Goal: Navigation & Orientation: Find specific page/section

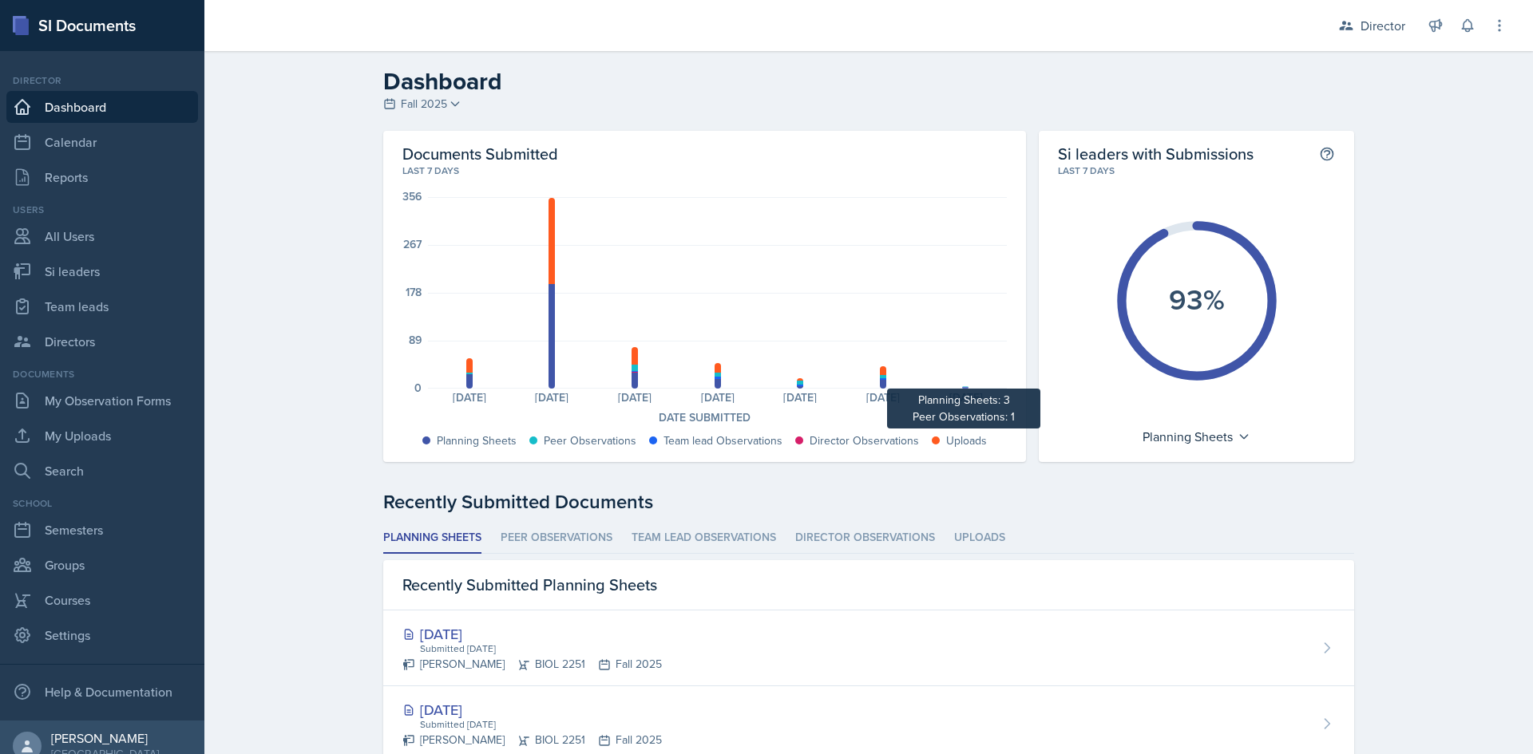
click at [962, 387] on div at bounding box center [965, 388] width 6 height 2
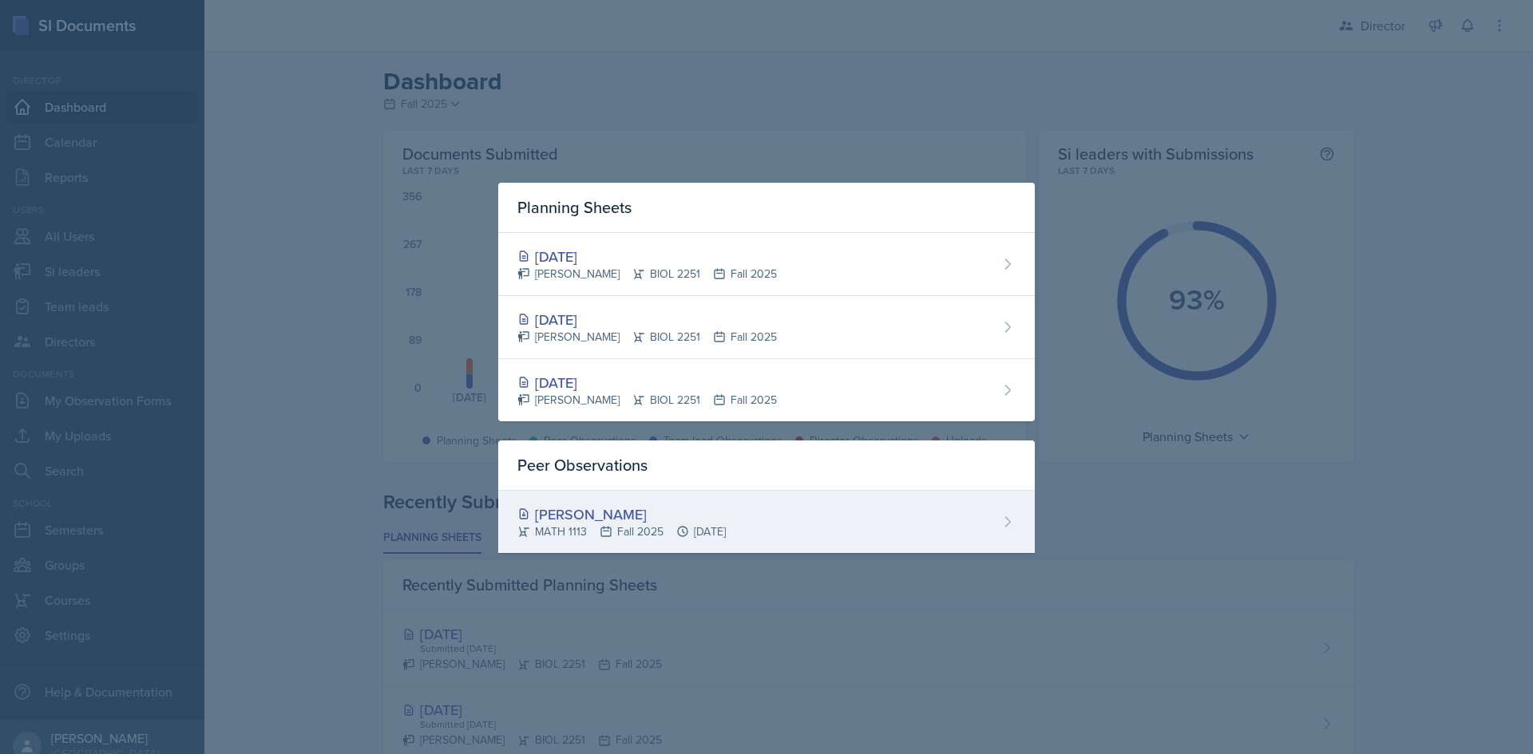
click at [875, 492] on div "[PERSON_NAME] MATH 1113 Fall 2025 [DATE]" at bounding box center [766, 522] width 537 height 62
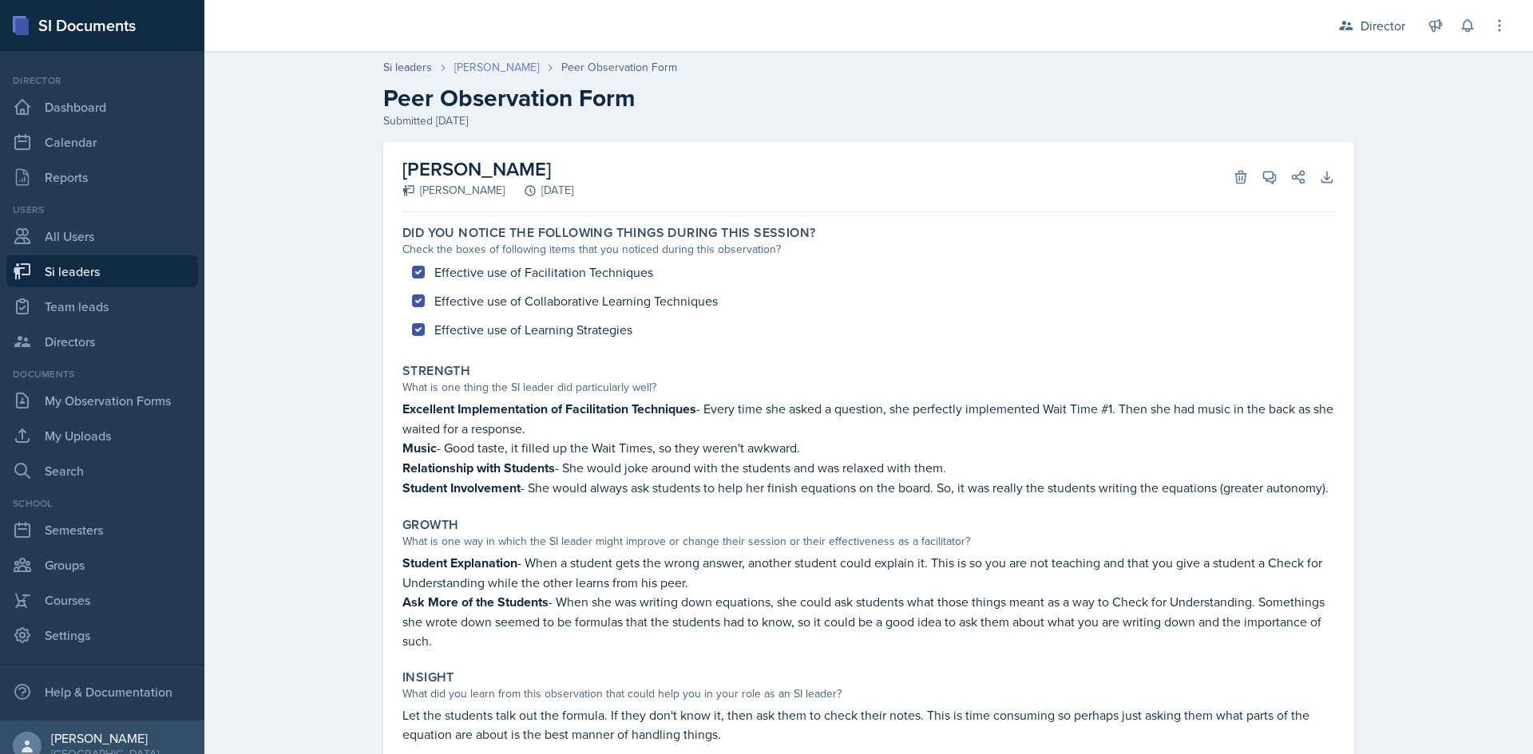
click at [481, 65] on link "[PERSON_NAME]" at bounding box center [496, 67] width 85 height 17
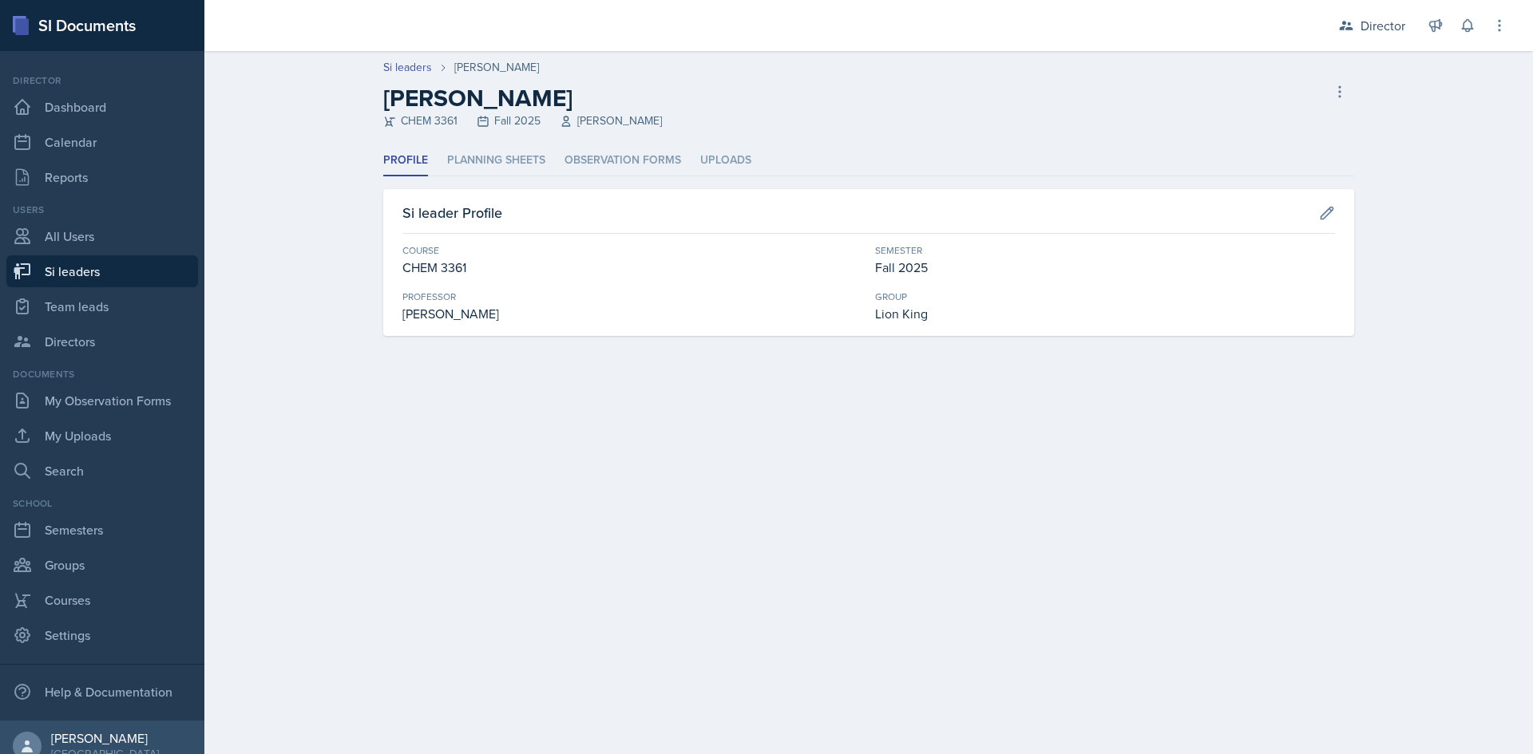
click at [64, 271] on link "Si leaders" at bounding box center [102, 271] width 192 height 32
select select "2bed604d-1099-4043-b1bc-2365e8740244"
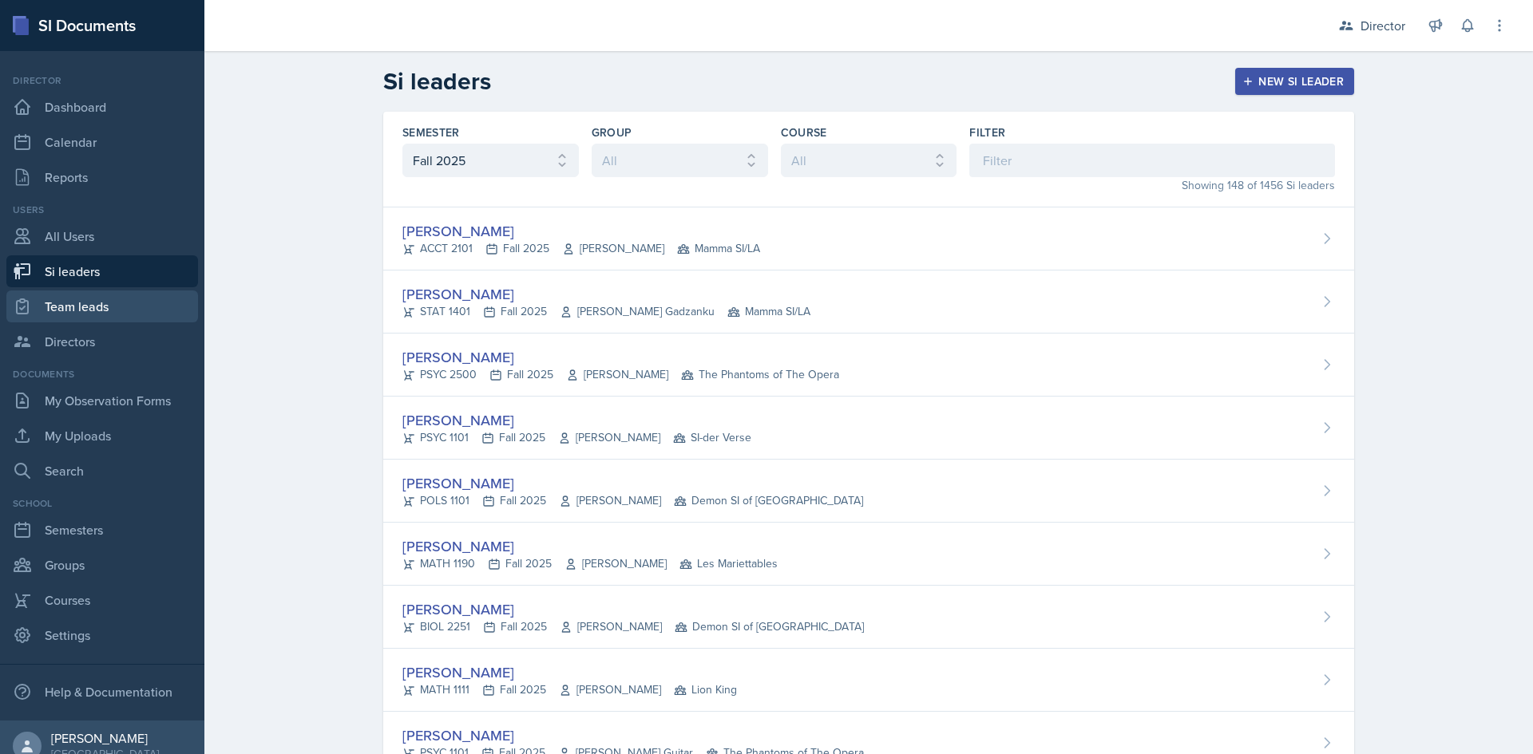
click at [84, 299] on link "Team leads" at bounding box center [102, 307] width 192 height 32
select select "2bed604d-1099-4043-b1bc-2365e8740244"
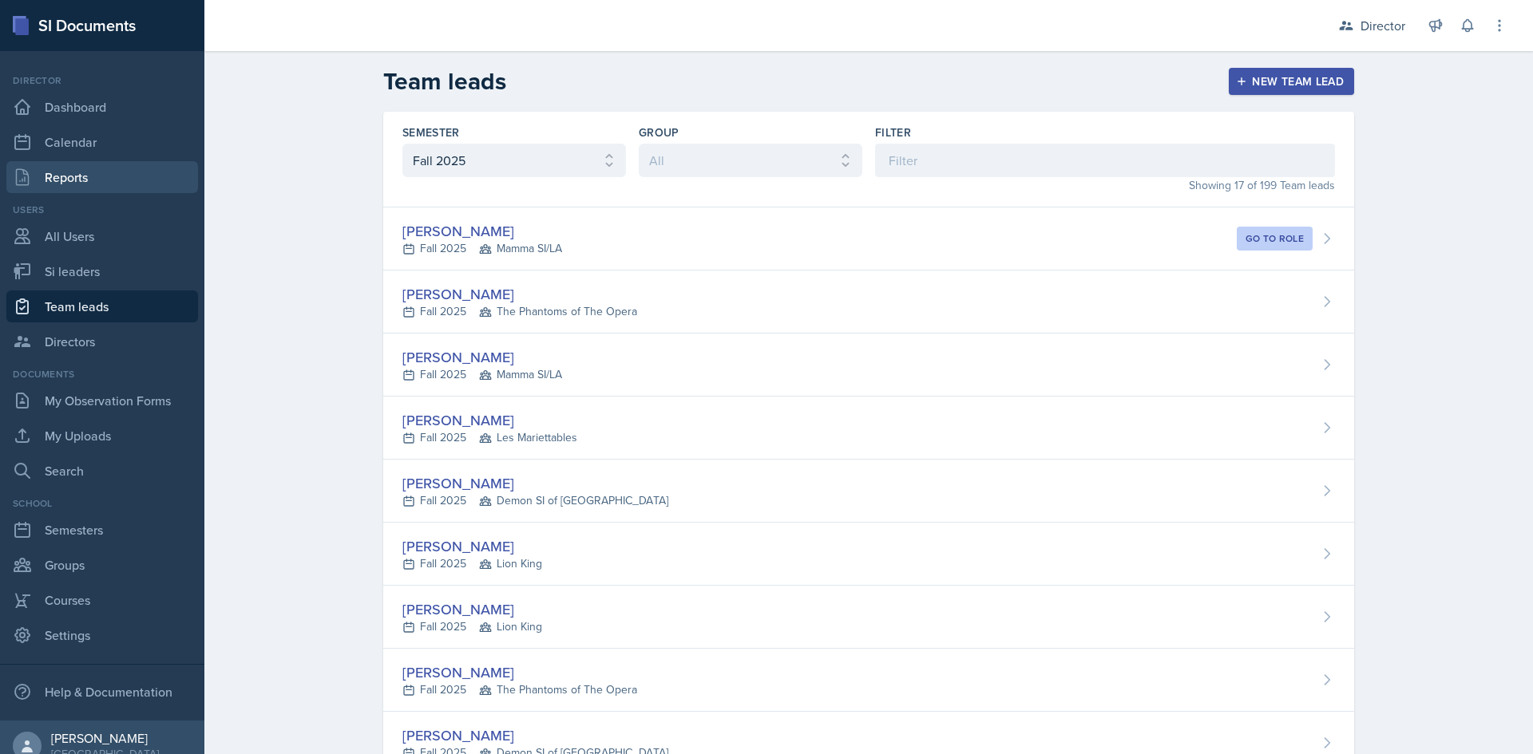
click at [108, 168] on link "Reports" at bounding box center [102, 177] width 192 height 32
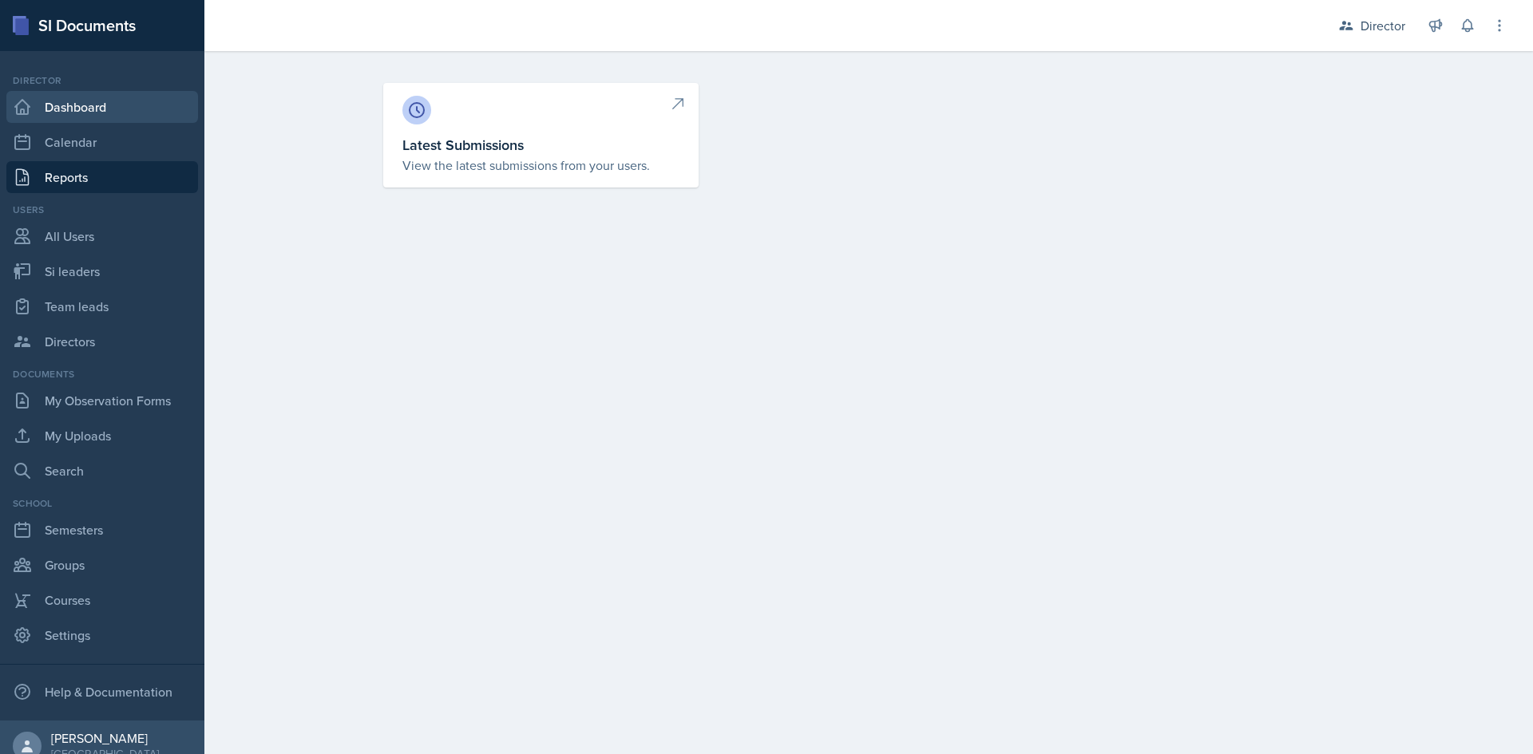
click at [88, 118] on link "Dashboard" at bounding box center [102, 107] width 192 height 32
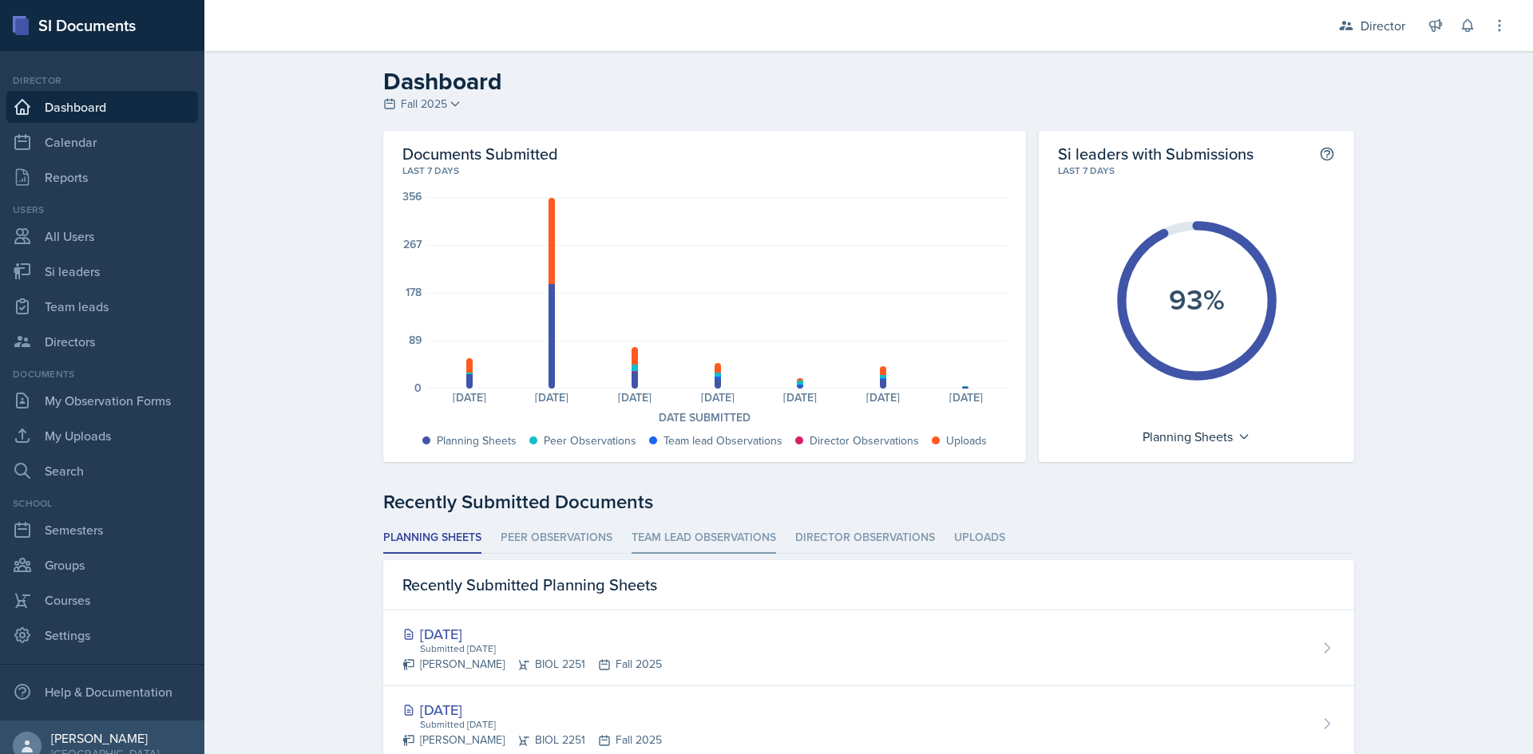
click at [728, 537] on li "Team lead Observations" at bounding box center [704, 538] width 145 height 31
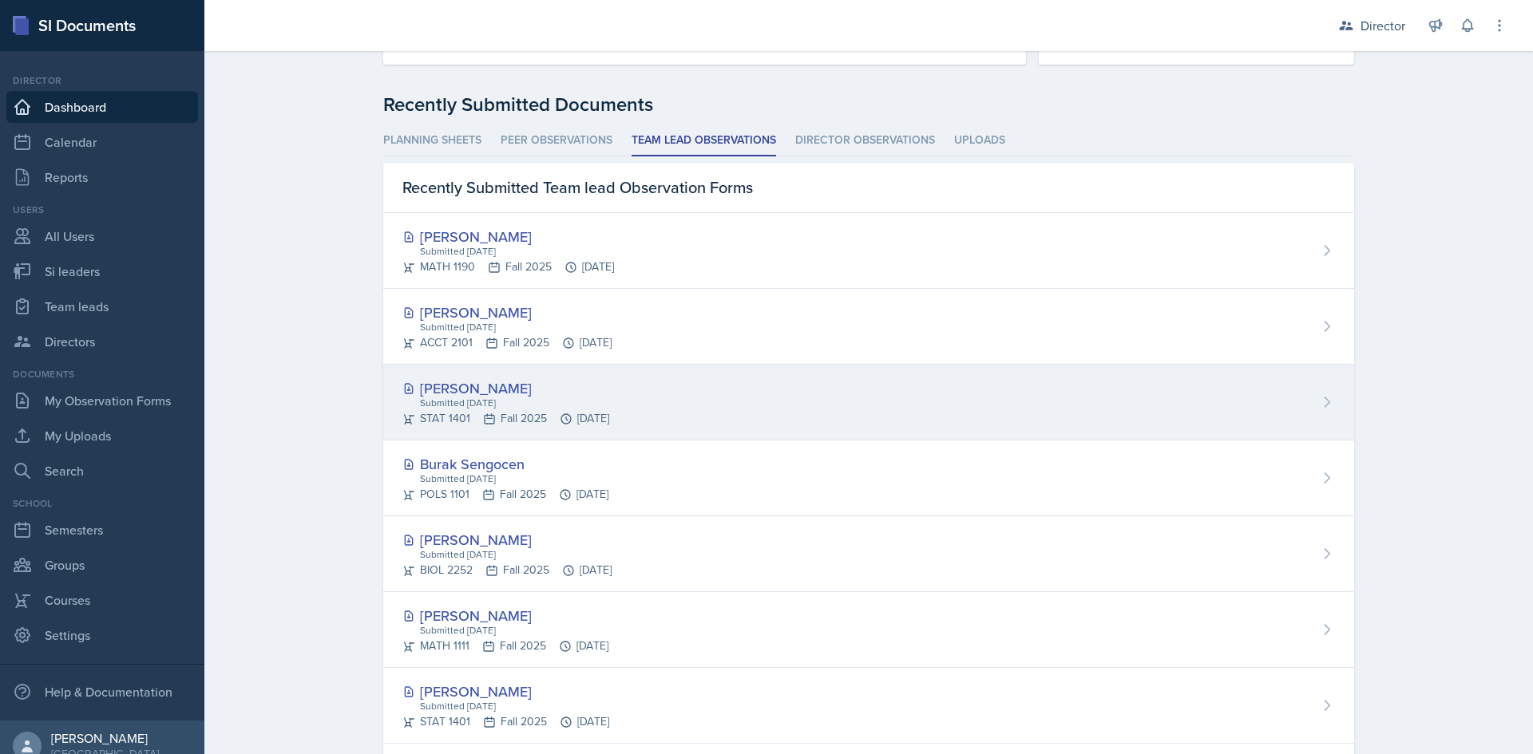
scroll to position [399, 0]
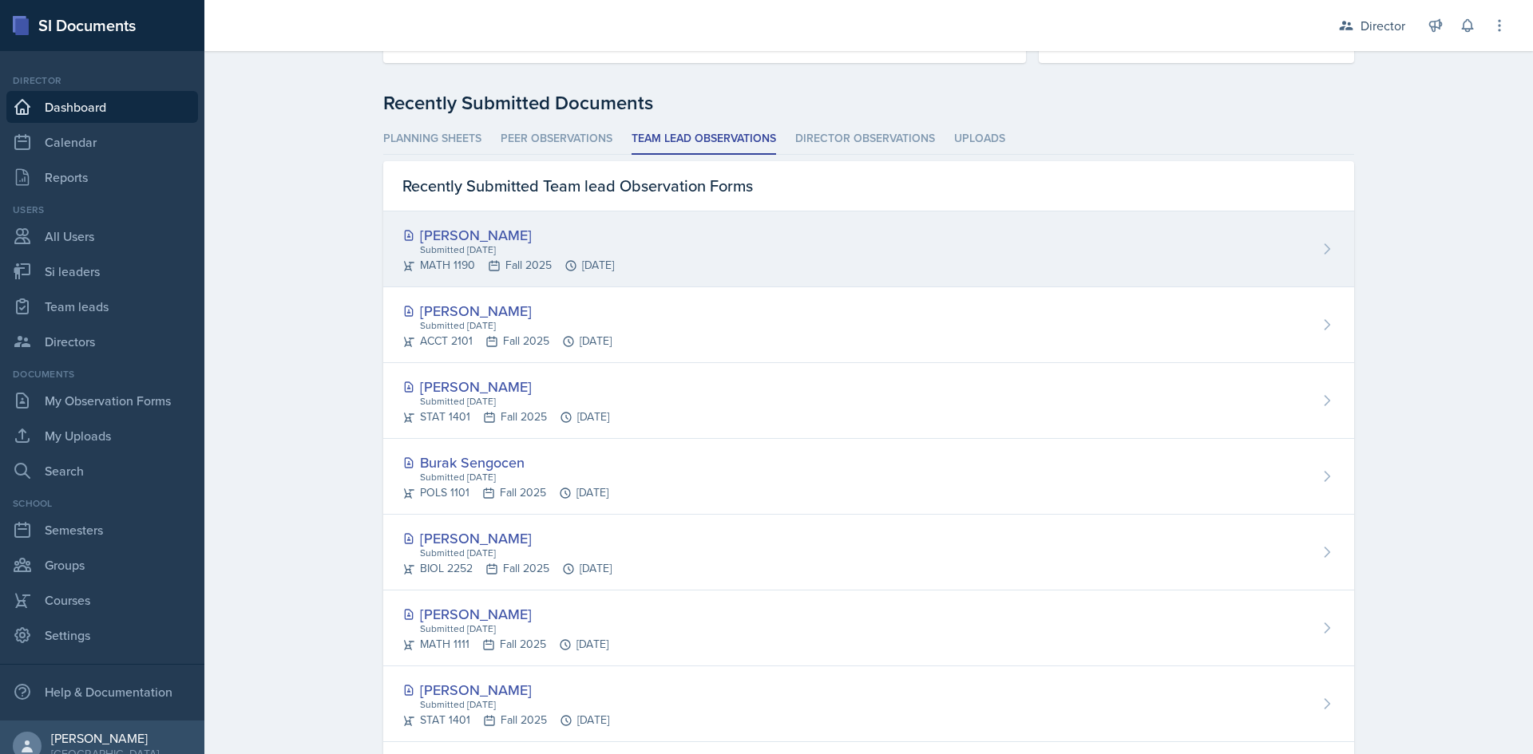
click at [1024, 258] on div "[PERSON_NAME] Submitted [DATE] MATH 1190 Fall 2025 [DATE]" at bounding box center [868, 250] width 971 height 76
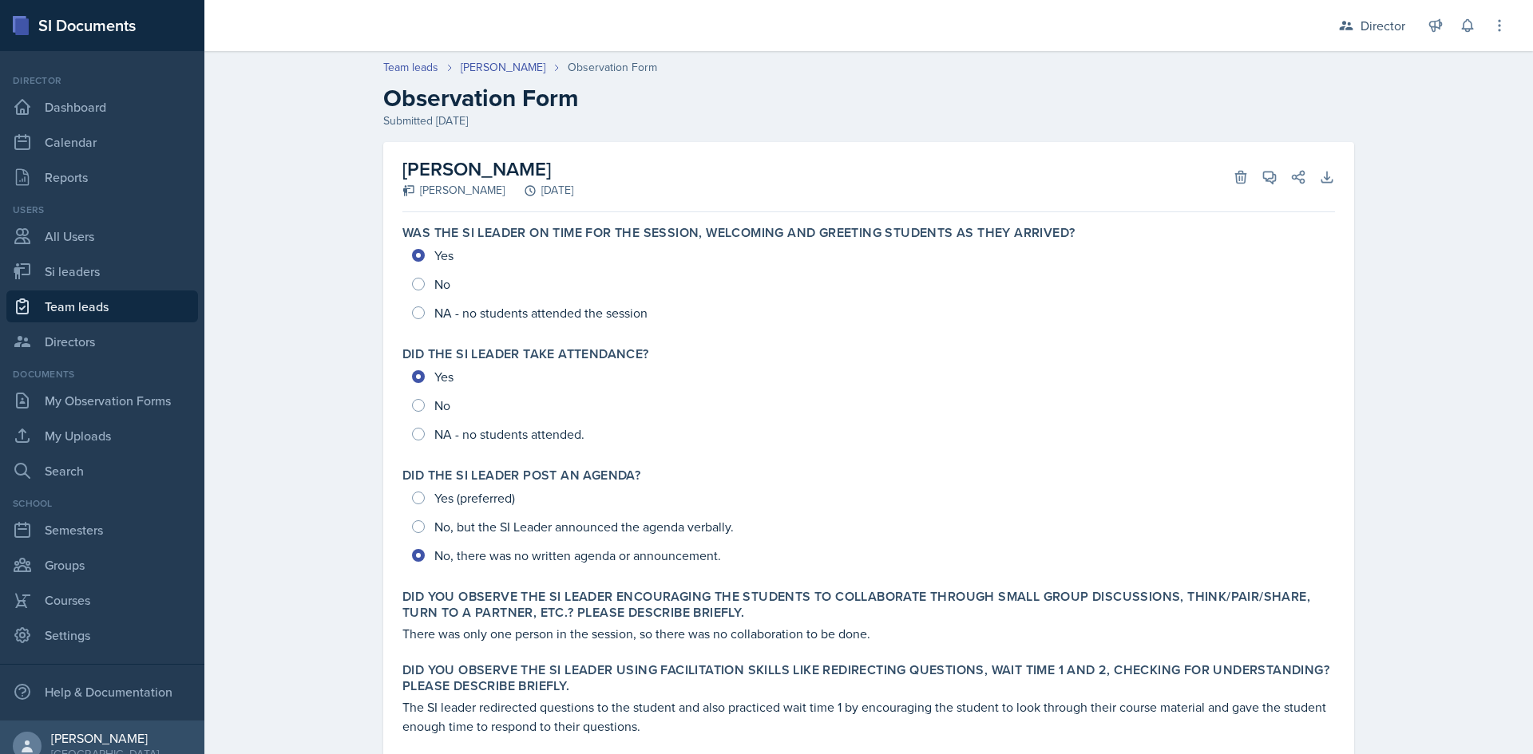
click at [94, 307] on link "Team leads" at bounding box center [102, 307] width 192 height 32
select select "2bed604d-1099-4043-b1bc-2365e8740244"
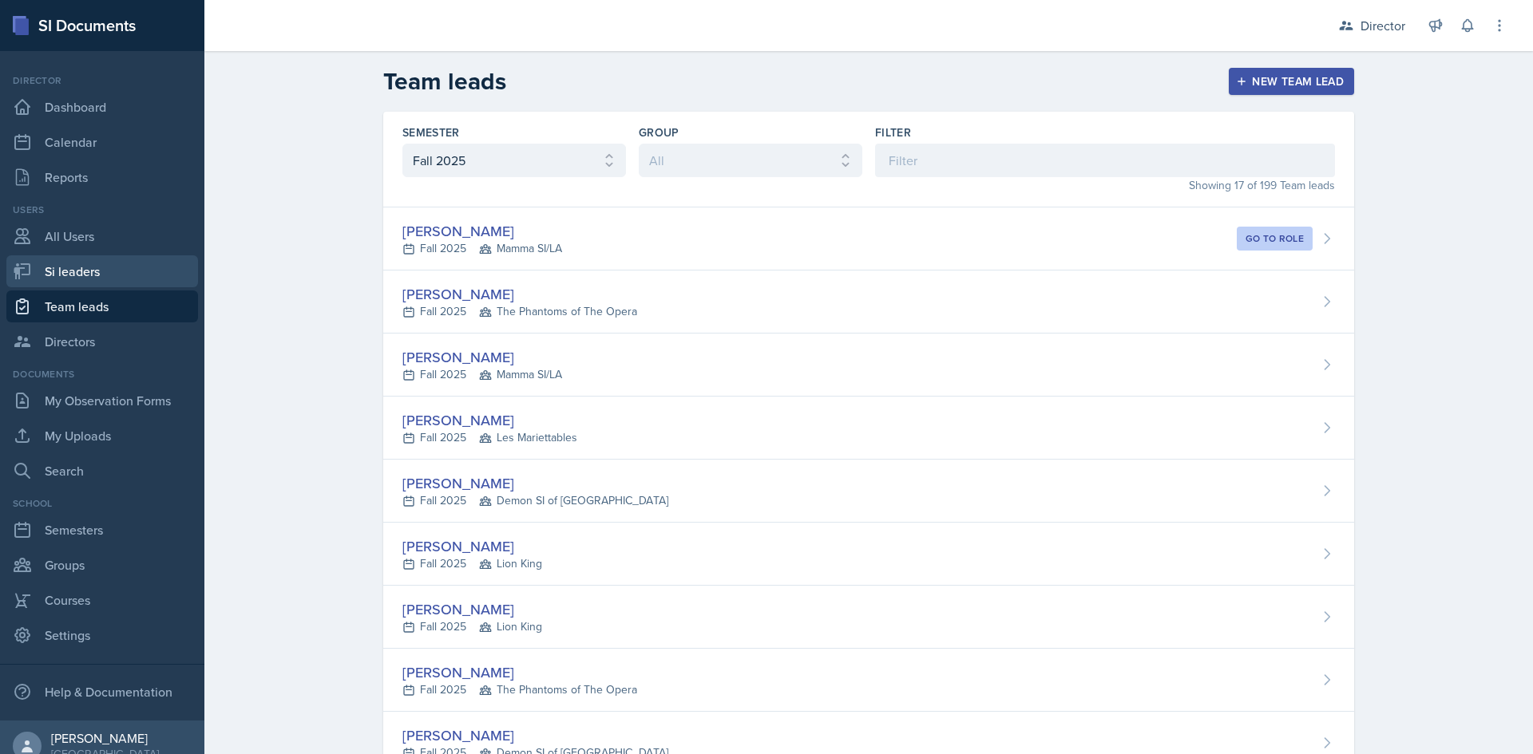
click at [97, 270] on link "Si leaders" at bounding box center [102, 271] width 192 height 32
select select "2bed604d-1099-4043-b1bc-2365e8740244"
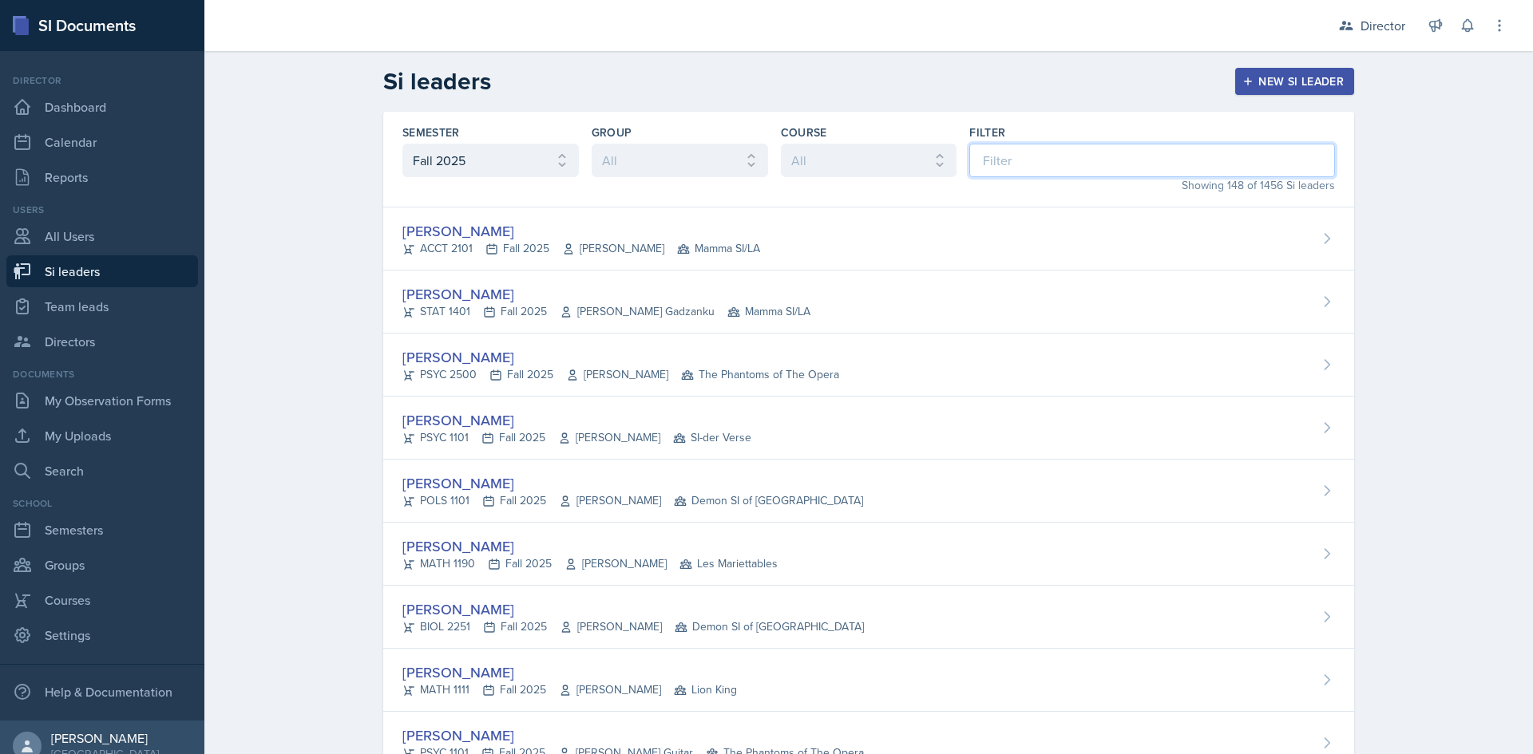
click at [1079, 160] on input at bounding box center [1152, 161] width 366 height 34
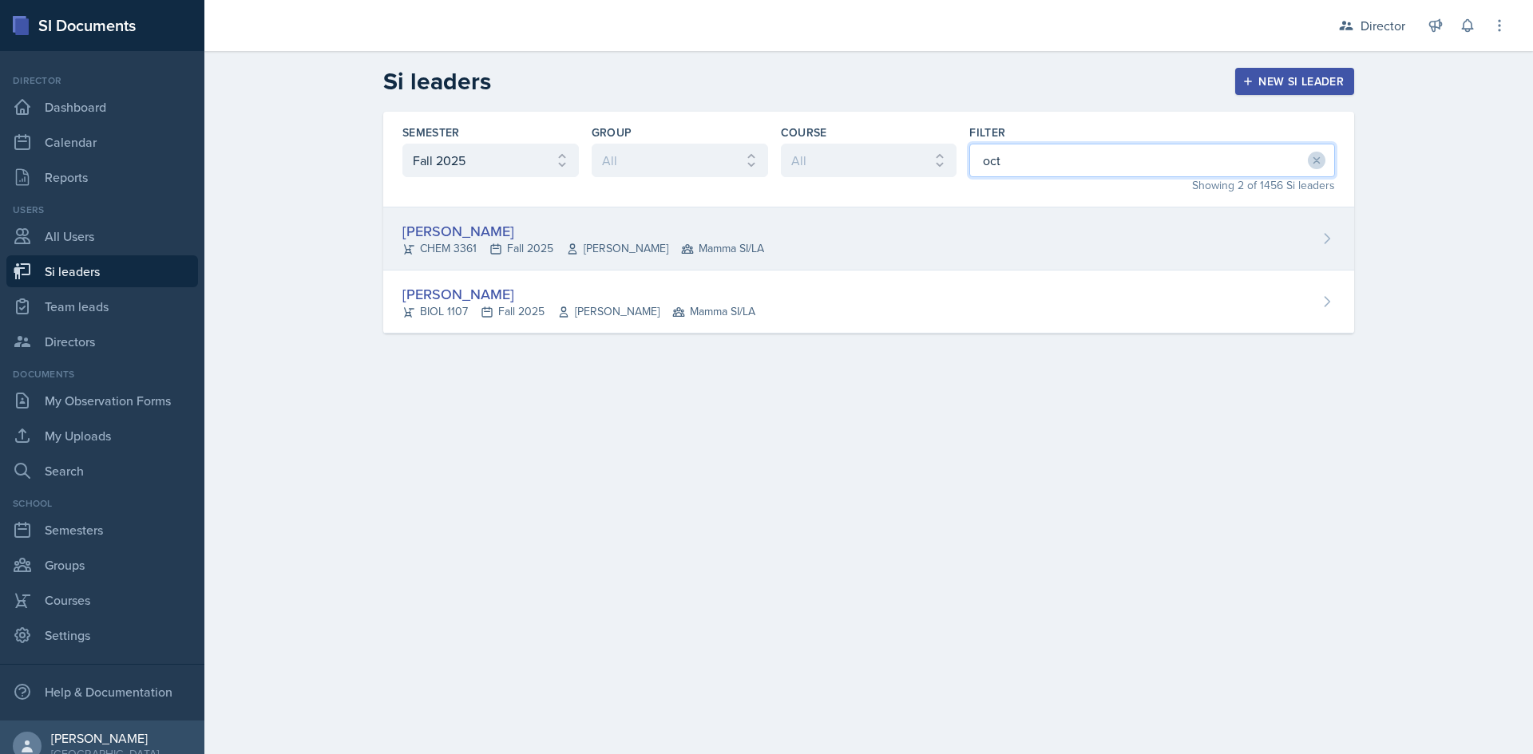
type input "oct"
click at [790, 248] on div "[PERSON_NAME] CHEM 3361 Fall 2025 [PERSON_NAME] Mamma SI/LA" at bounding box center [868, 239] width 971 height 63
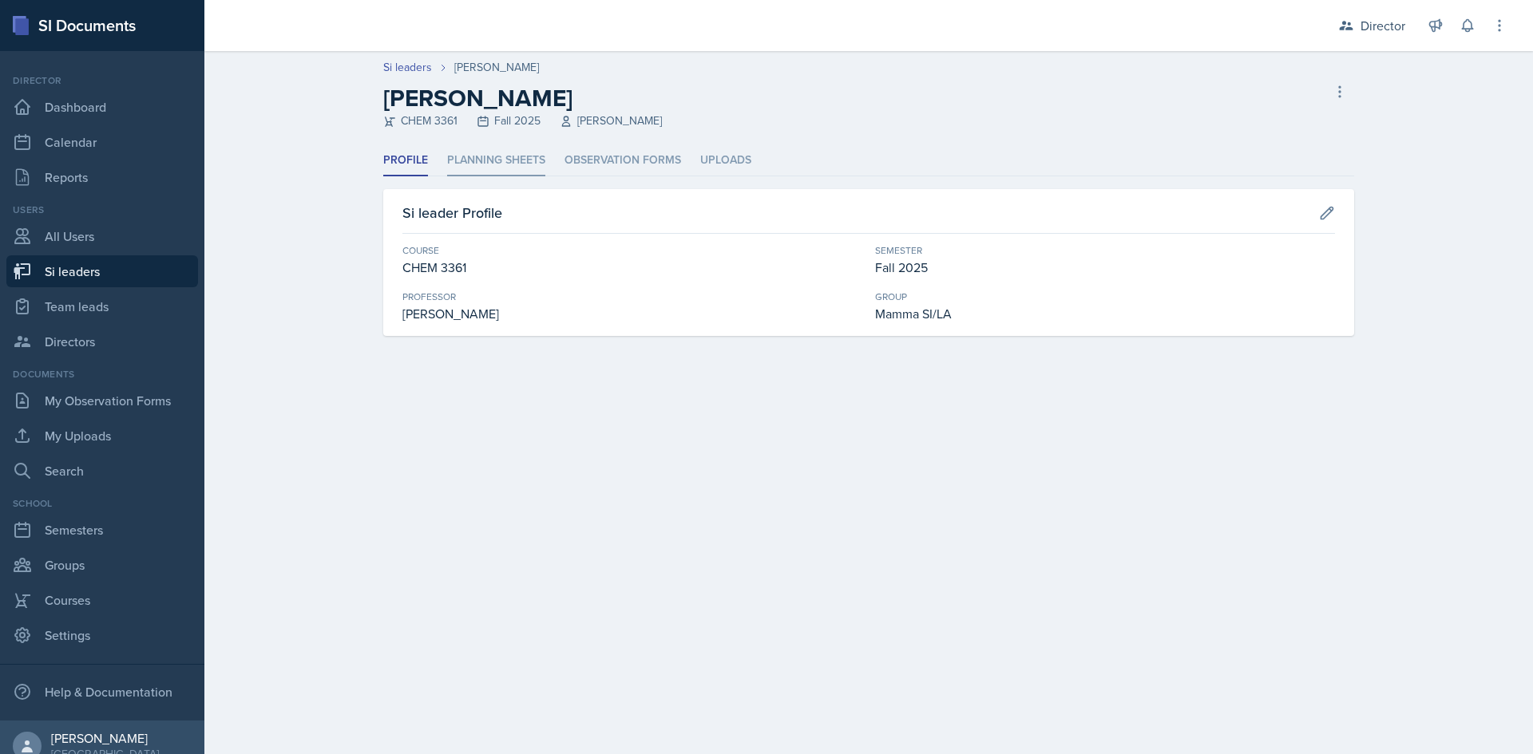
click at [517, 162] on li "Planning Sheets" at bounding box center [496, 160] width 98 height 31
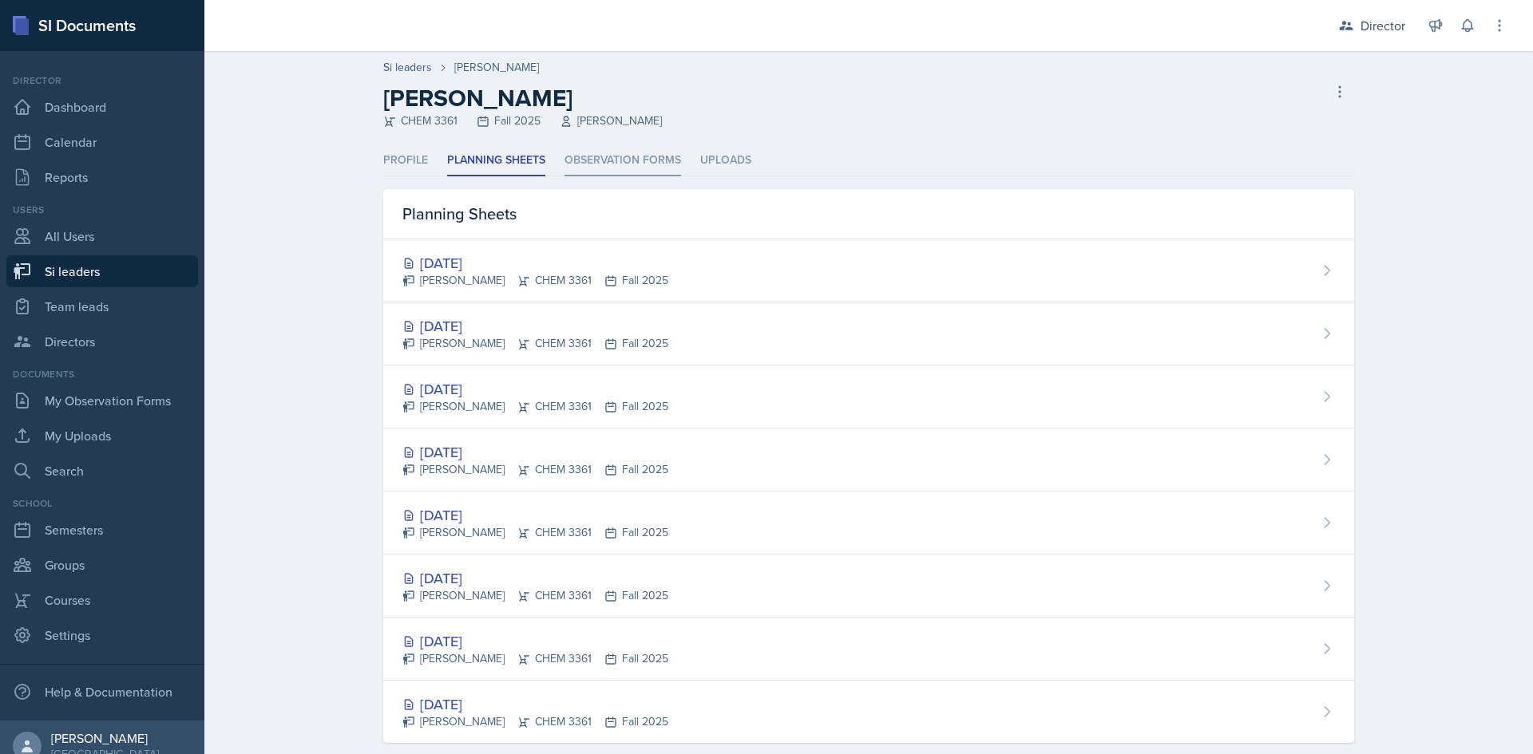
click at [604, 162] on li "Observation Forms" at bounding box center [622, 160] width 117 height 31
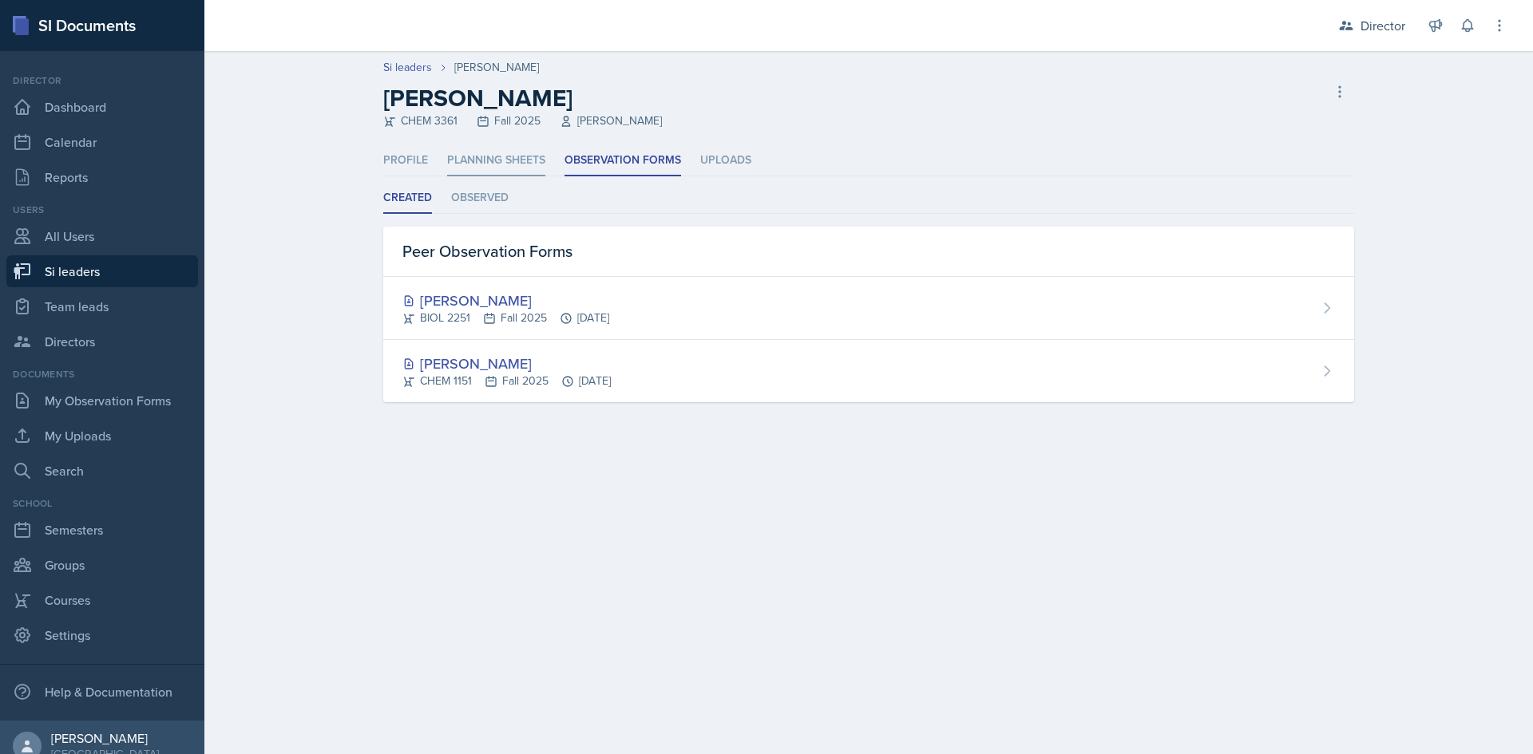
click at [516, 154] on li "Planning Sheets" at bounding box center [496, 160] width 98 height 31
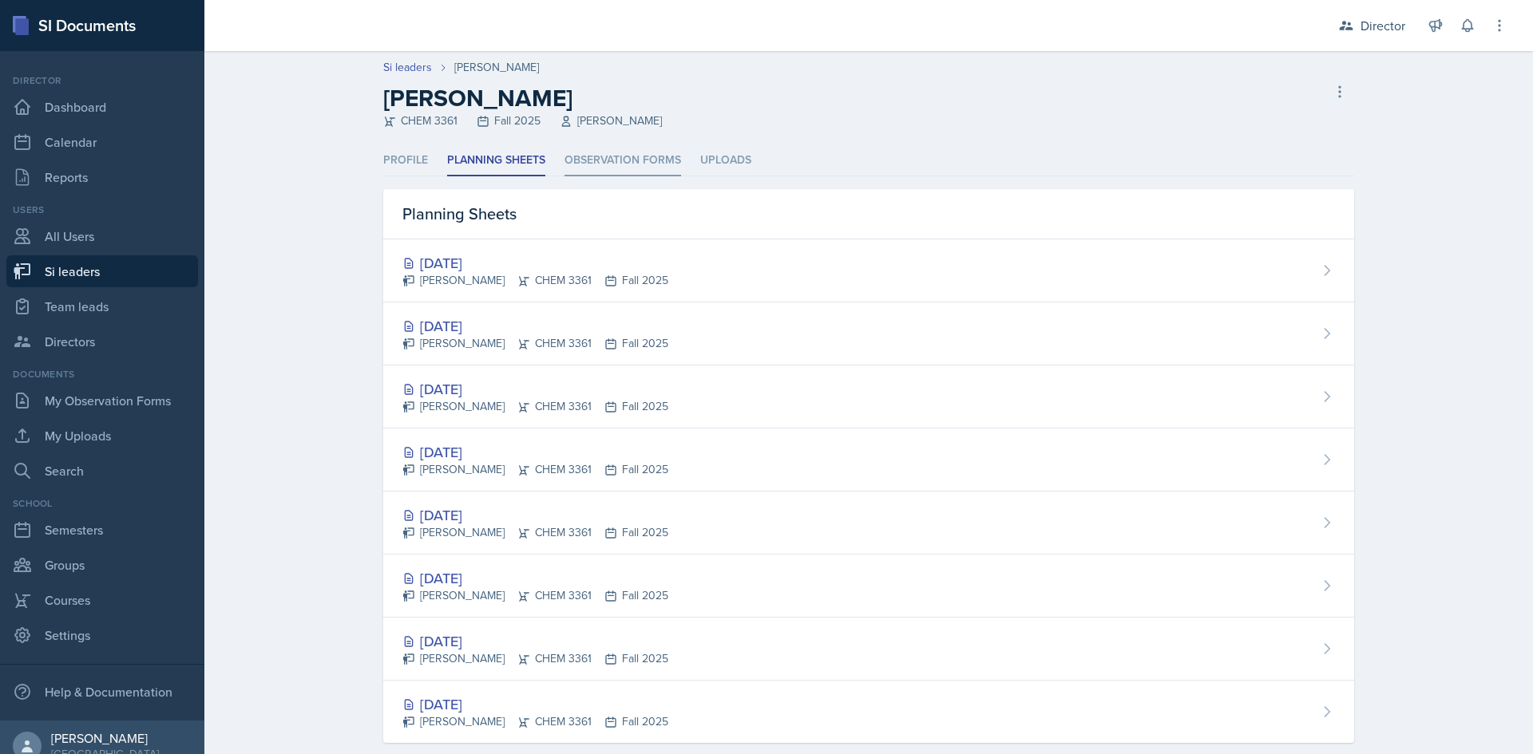
click at [663, 151] on li "Observation Forms" at bounding box center [622, 160] width 117 height 31
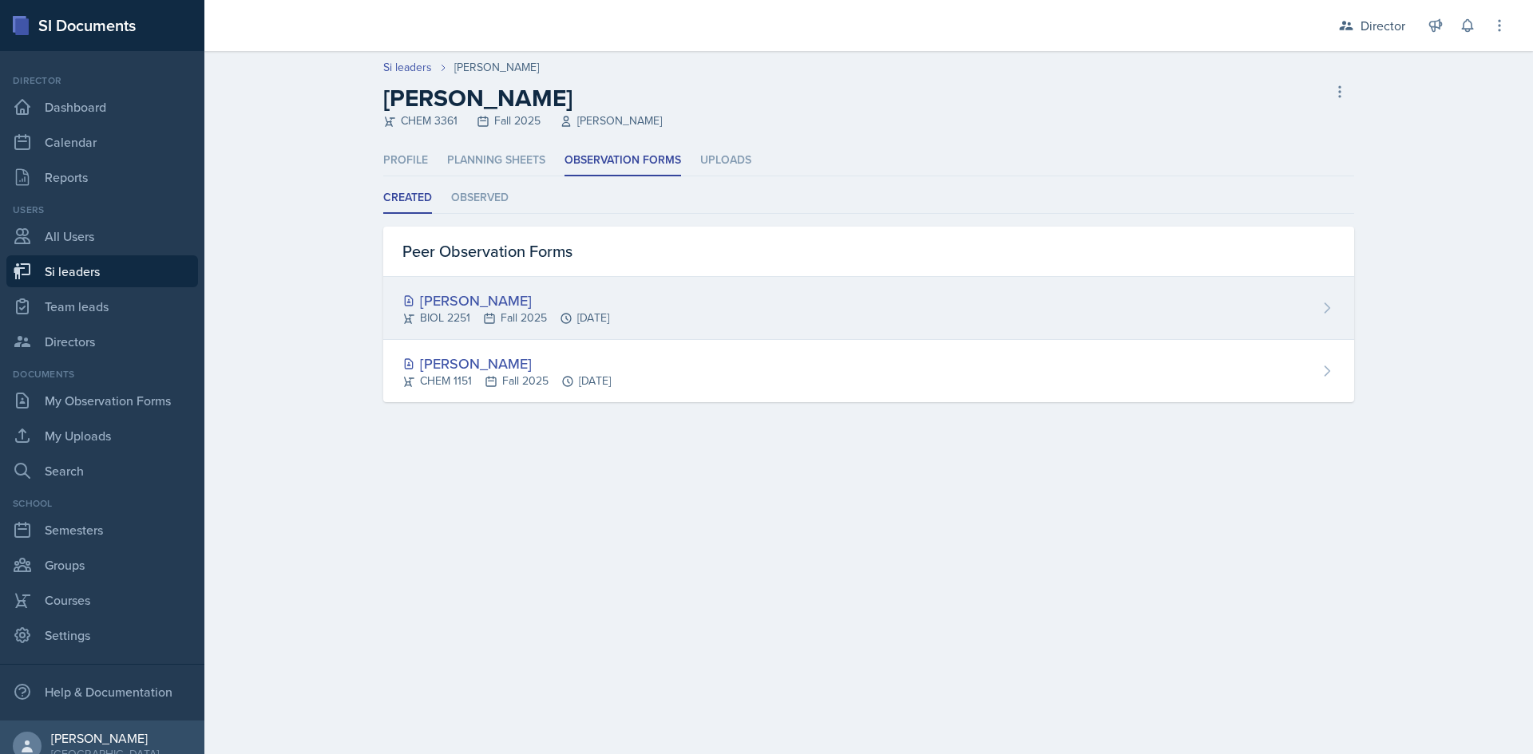
click at [515, 300] on div "[PERSON_NAME]" at bounding box center [505, 301] width 207 height 22
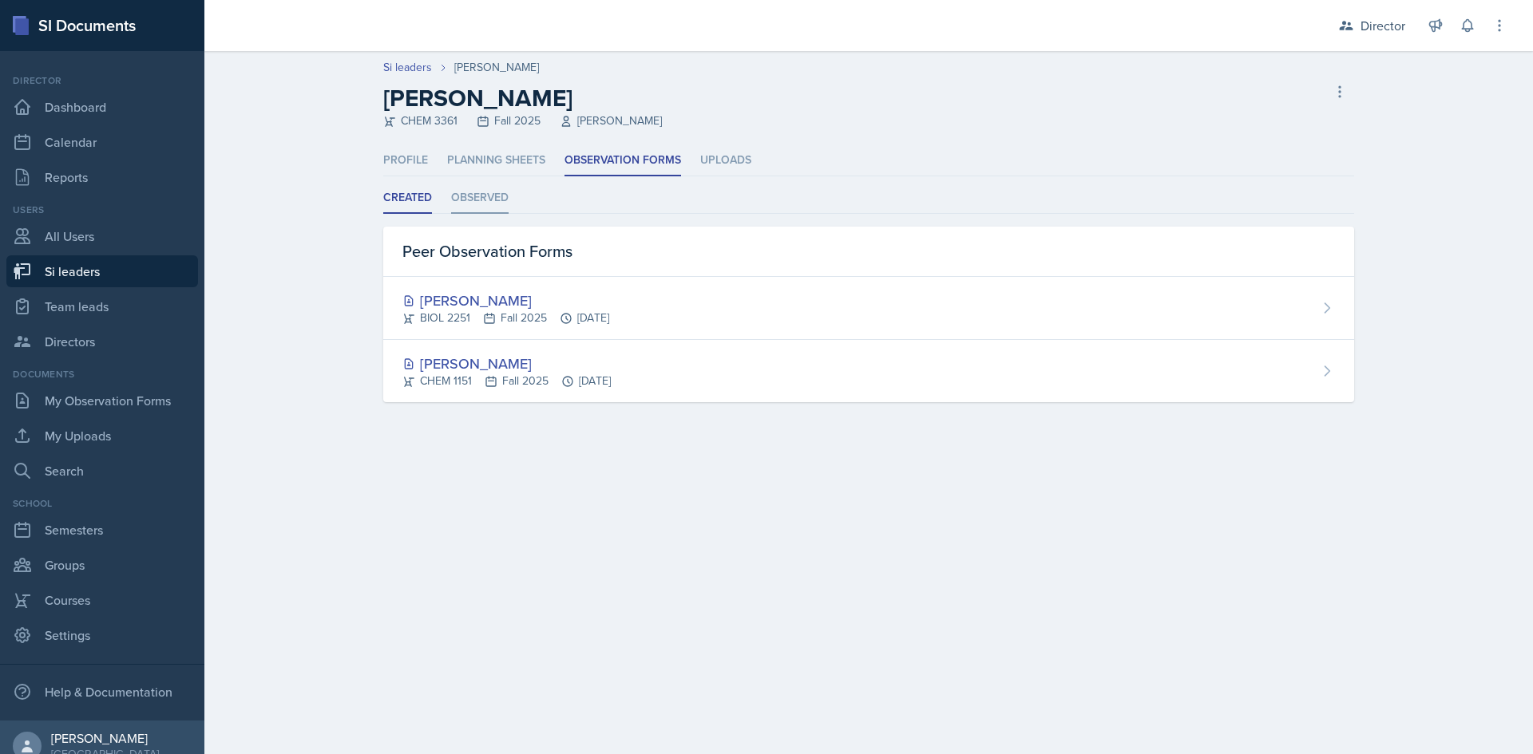
click at [472, 193] on li "Observed" at bounding box center [479, 198] width 57 height 31
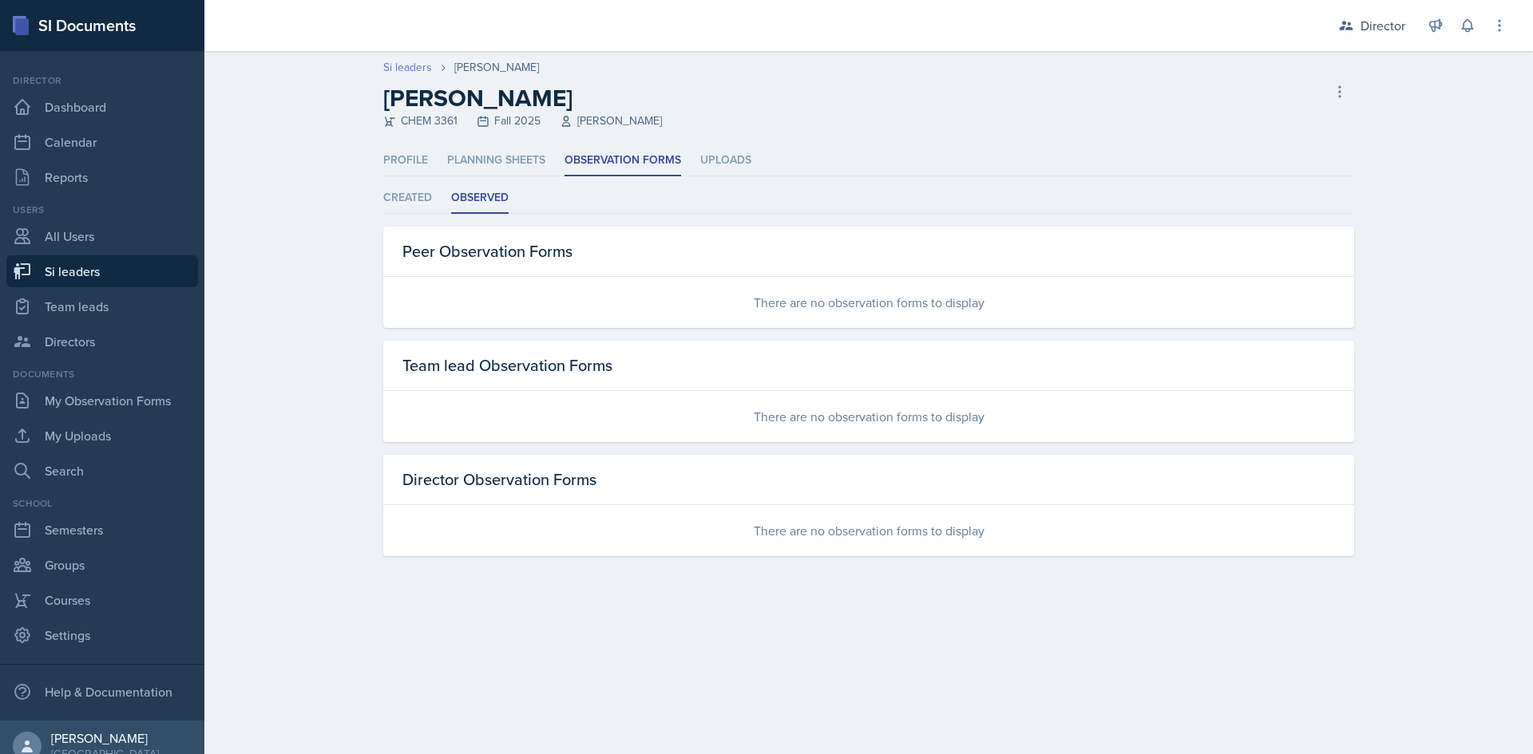
click at [406, 63] on link "Si leaders" at bounding box center [407, 67] width 49 height 17
select select "2bed604d-1099-4043-b1bc-2365e8740244"
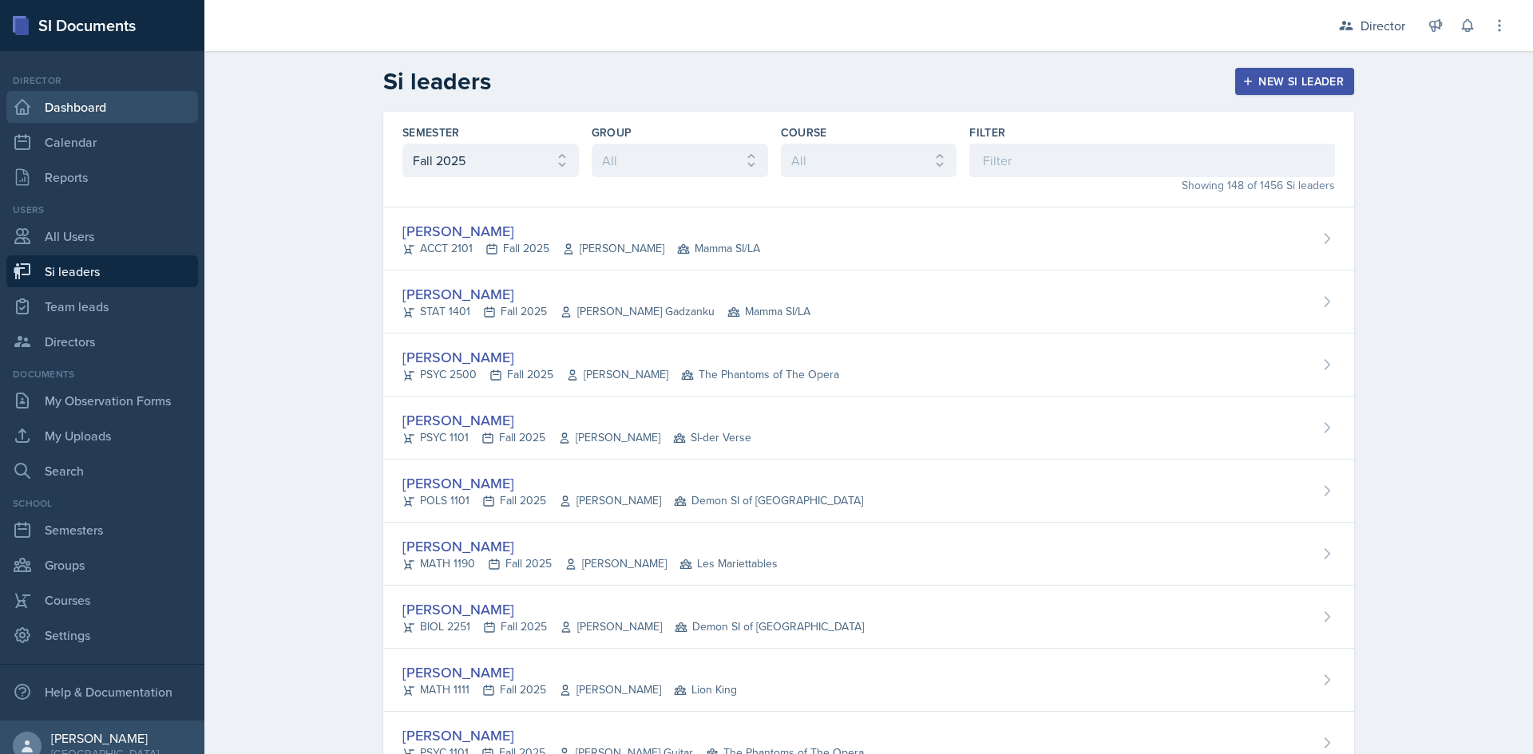
click at [157, 112] on link "Dashboard" at bounding box center [102, 107] width 192 height 32
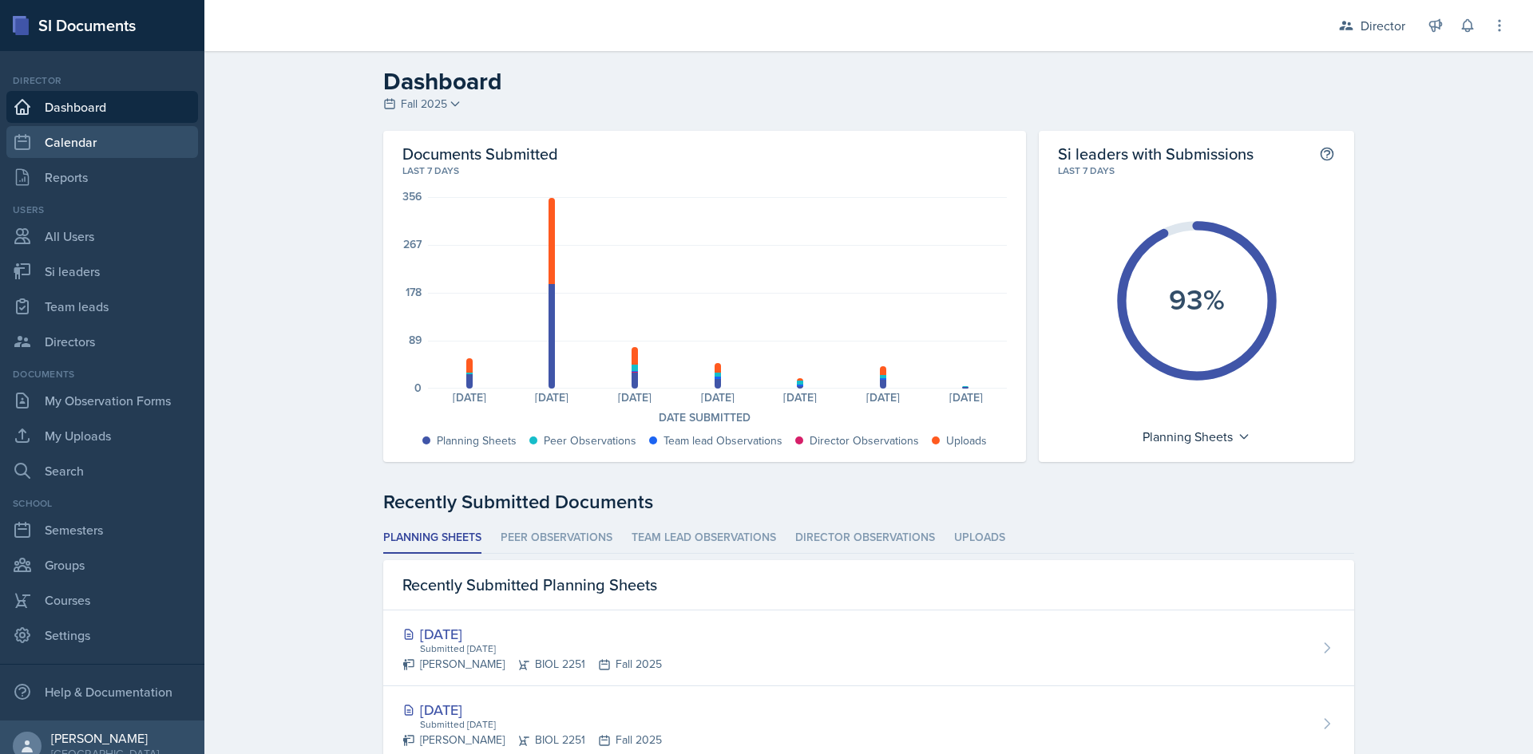
click at [147, 151] on link "Calendar" at bounding box center [102, 142] width 192 height 32
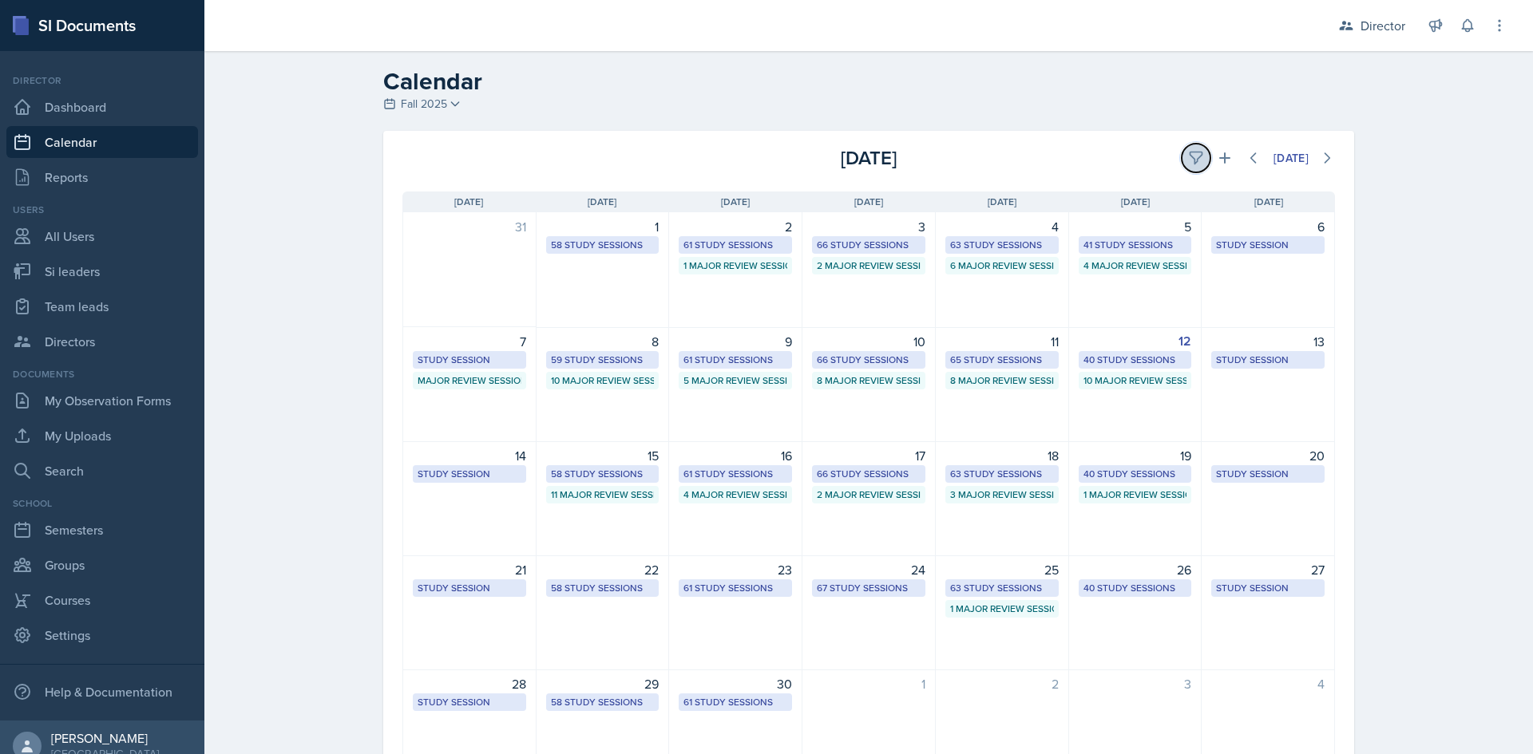
click at [1188, 160] on icon at bounding box center [1196, 158] width 16 height 16
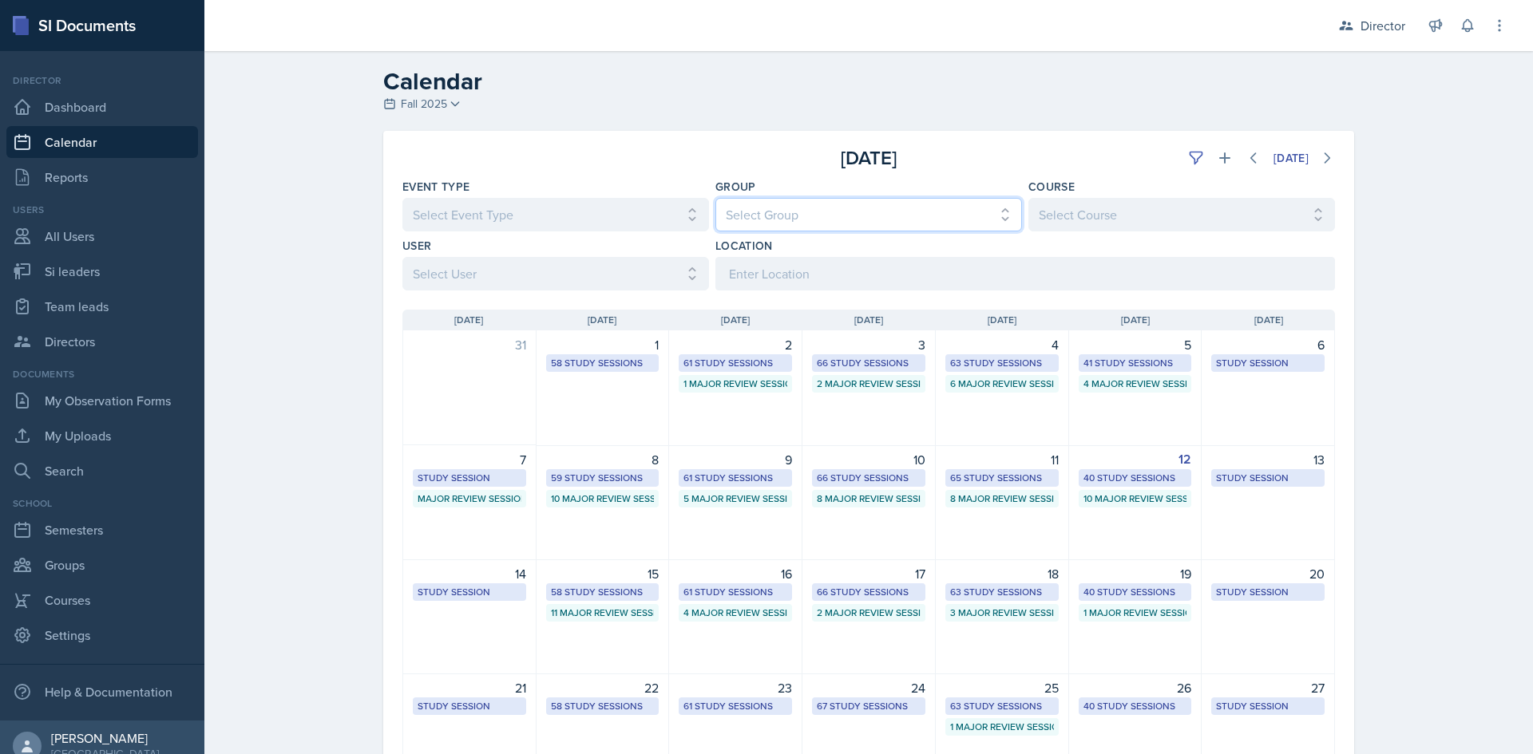
click at [886, 212] on select "Select Group All Demon SI of [GEOGRAPHIC_DATA] Les Mariettables Lion King Mamma…" at bounding box center [868, 215] width 307 height 34
select select "9642c9bf-76f9-4442-a3b4-36d015a1a667"
click at [715, 198] on select "Select Group All Demon SI of [GEOGRAPHIC_DATA] Les Mariettables Lion King Mamma…" at bounding box center [868, 215] width 307 height 34
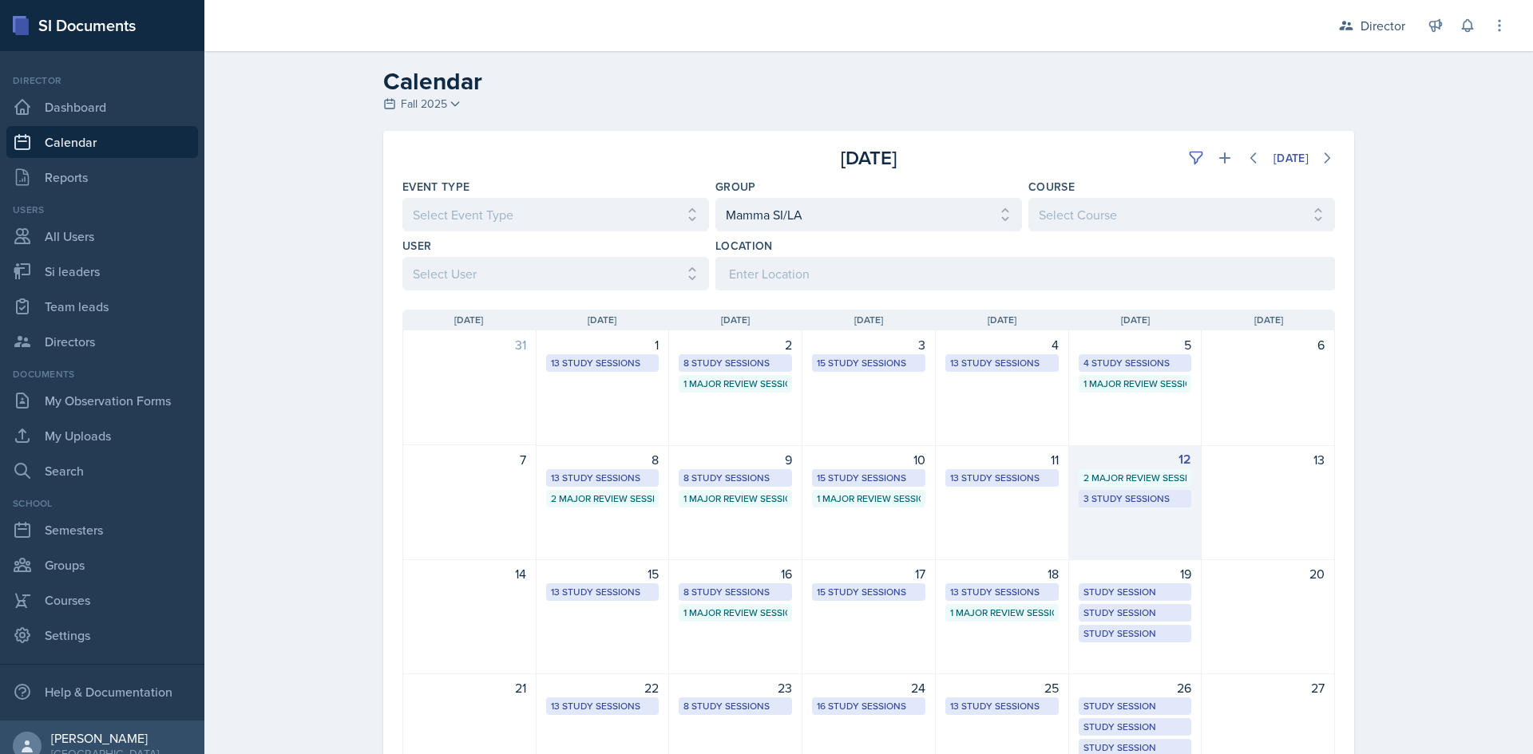
click at [1119, 489] on div "12 2 Major Review Sessions 3 Study Sessions" at bounding box center [1135, 502] width 133 height 115
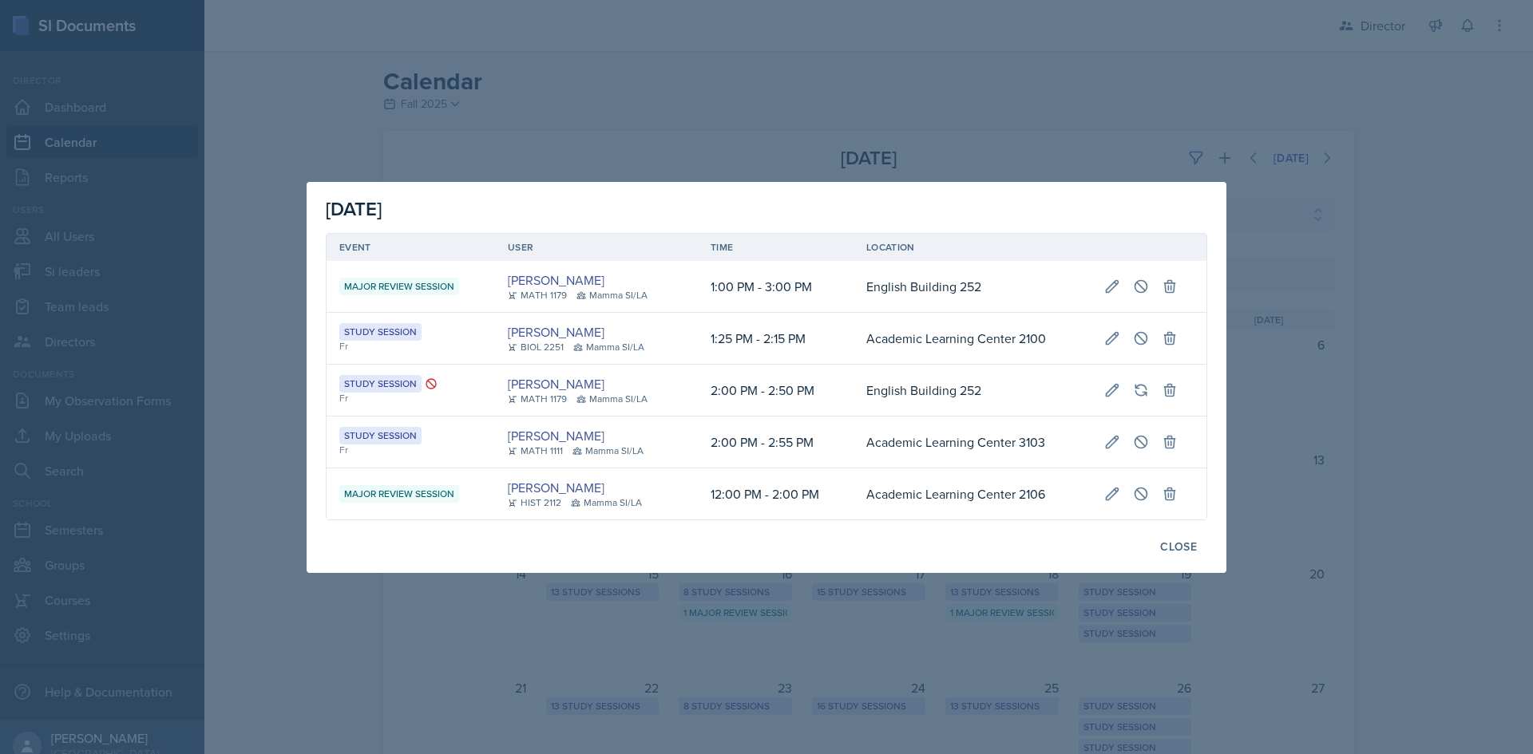
click at [734, 105] on div at bounding box center [766, 377] width 1533 height 754
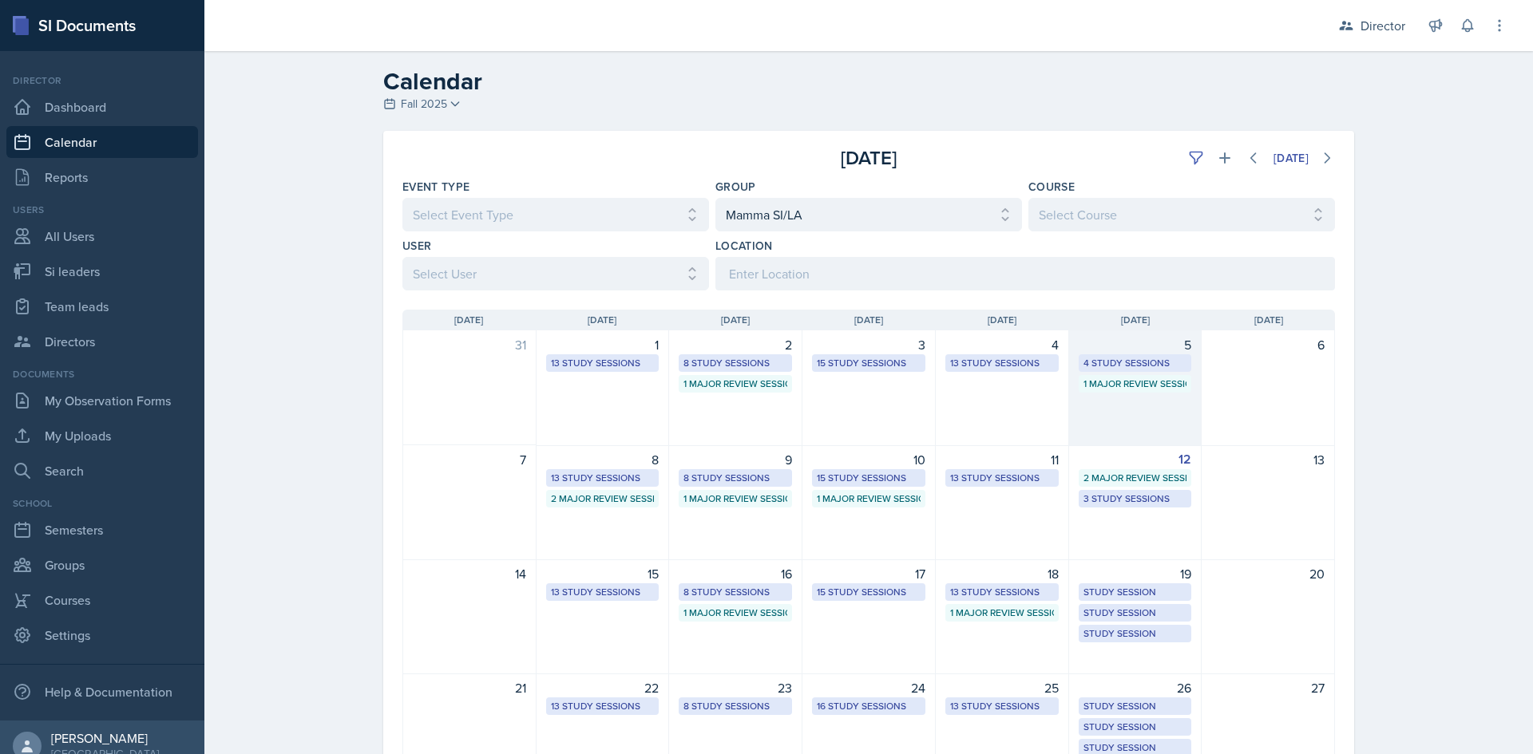
click at [1113, 411] on div "5 4 Study Sessions 1 Major Review Session" at bounding box center [1135, 389] width 133 height 116
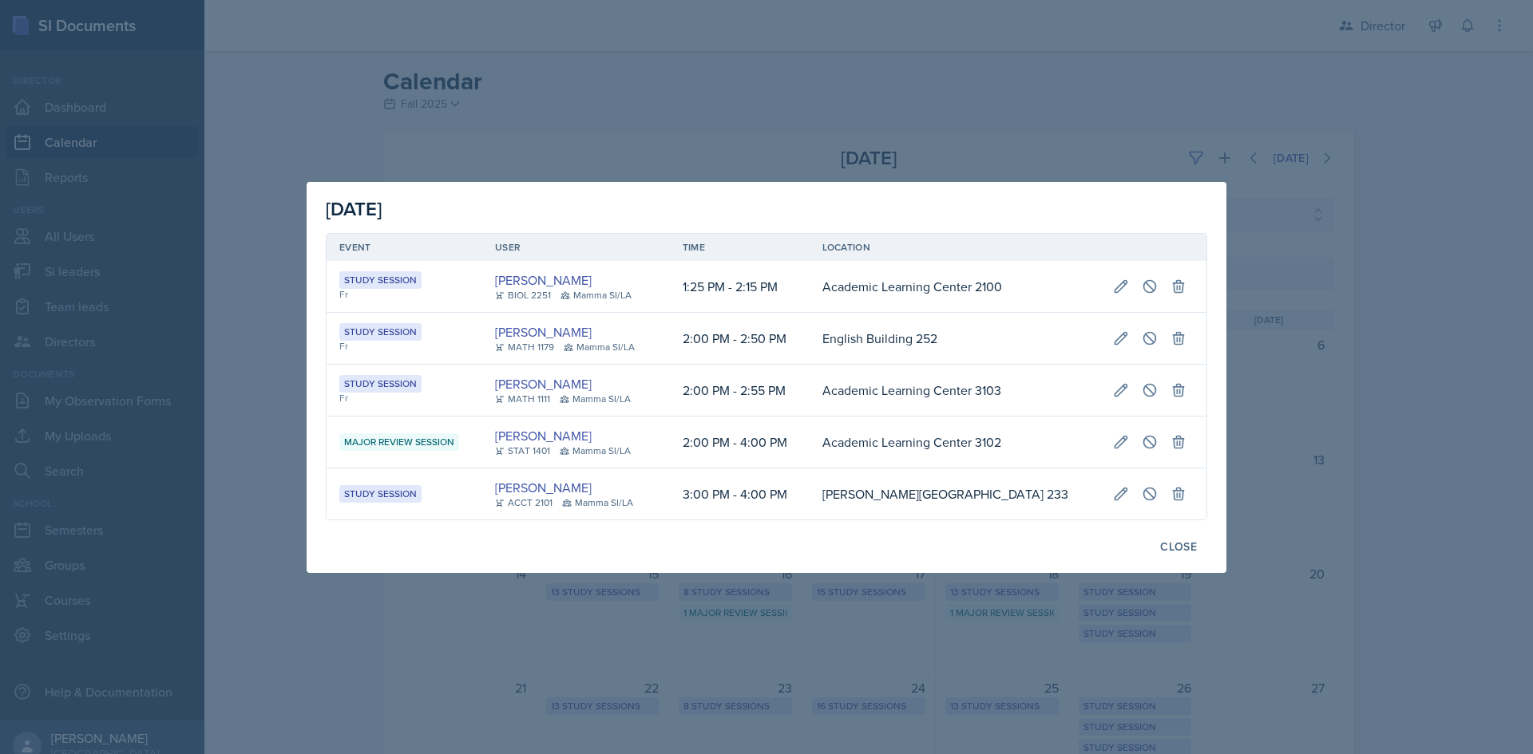
drag, startPoint x: 905, startPoint y: 73, endPoint x: 945, endPoint y: 108, distance: 53.2
click at [905, 73] on div at bounding box center [766, 377] width 1533 height 754
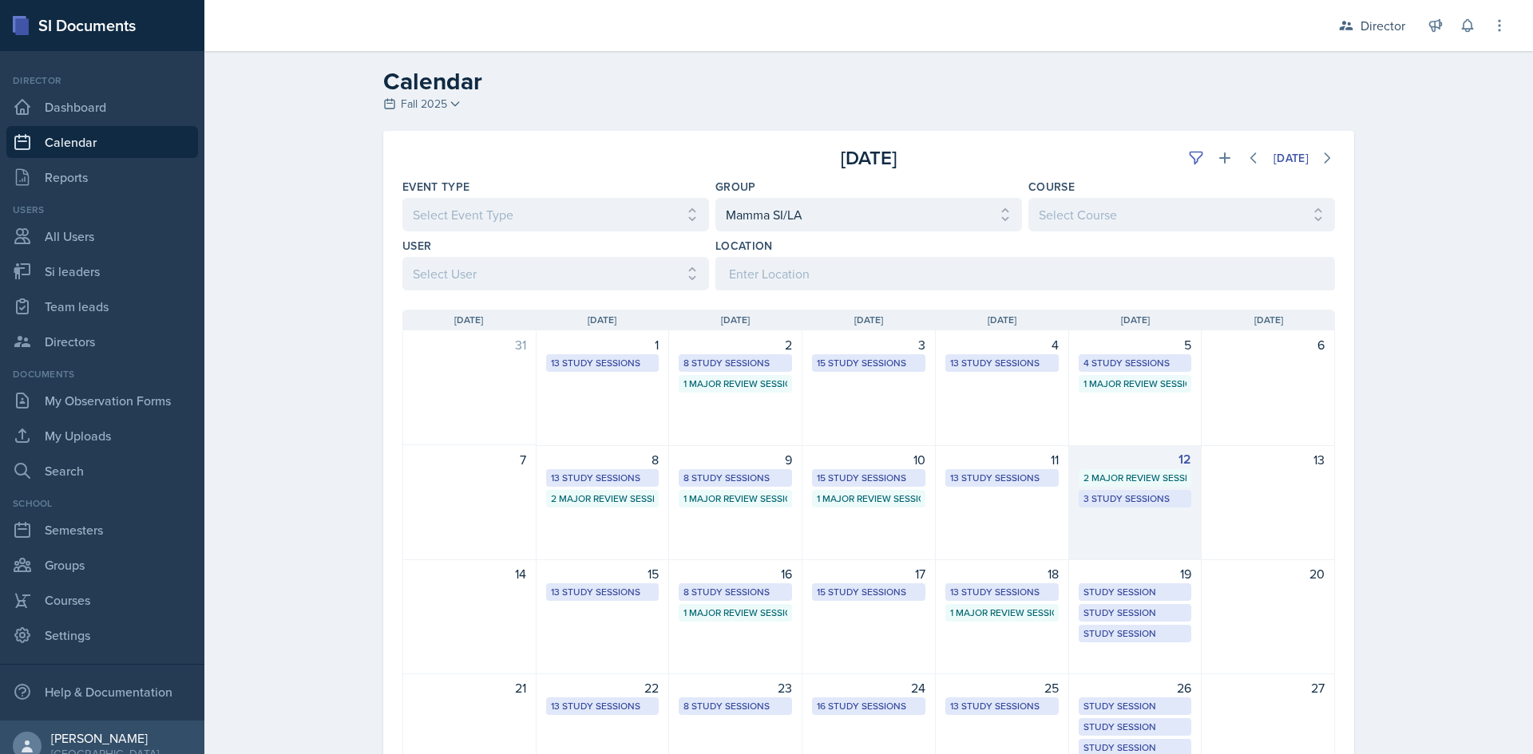
click at [1159, 519] on div "12 2 Major Review Sessions 3 Study Sessions" at bounding box center [1135, 502] width 133 height 115
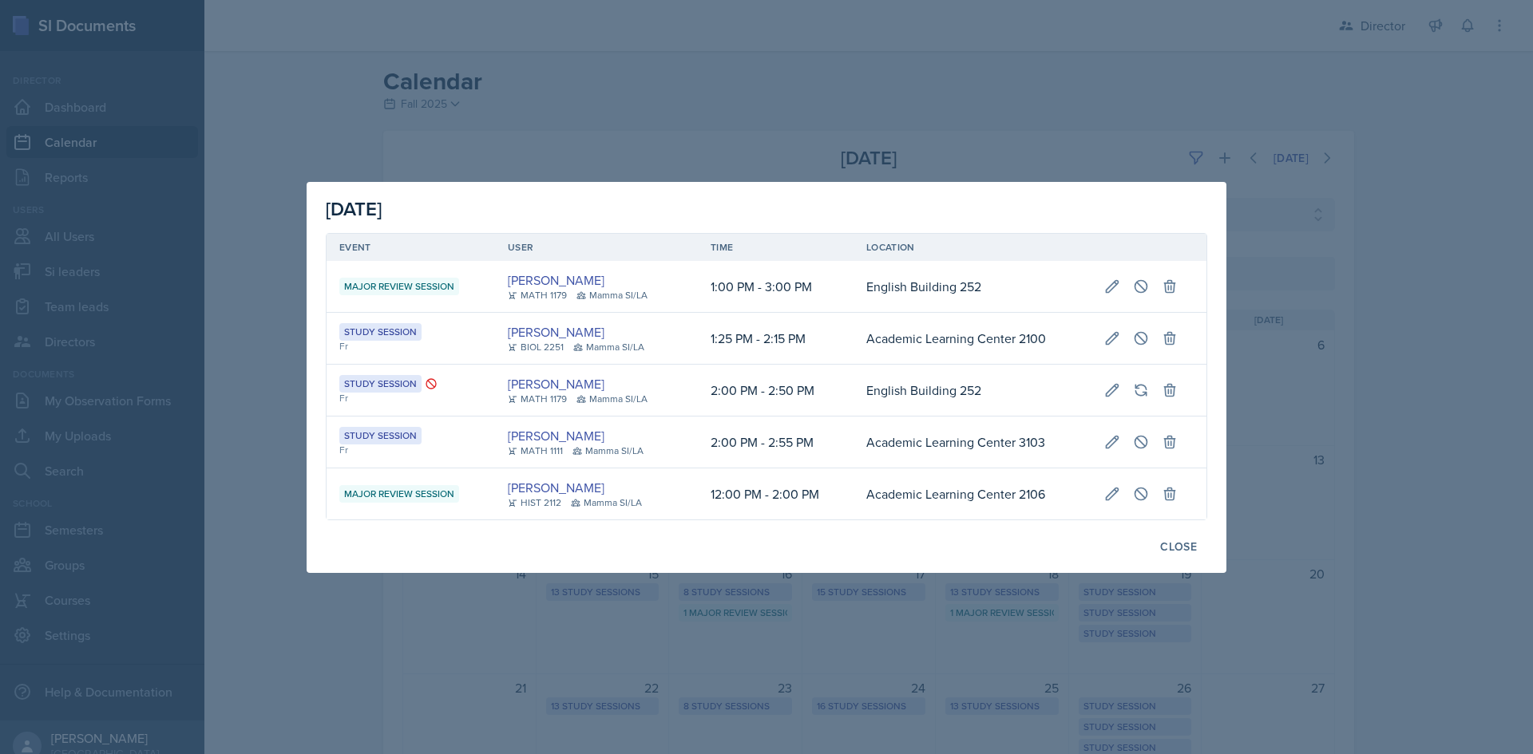
click at [962, 65] on div at bounding box center [766, 377] width 1533 height 754
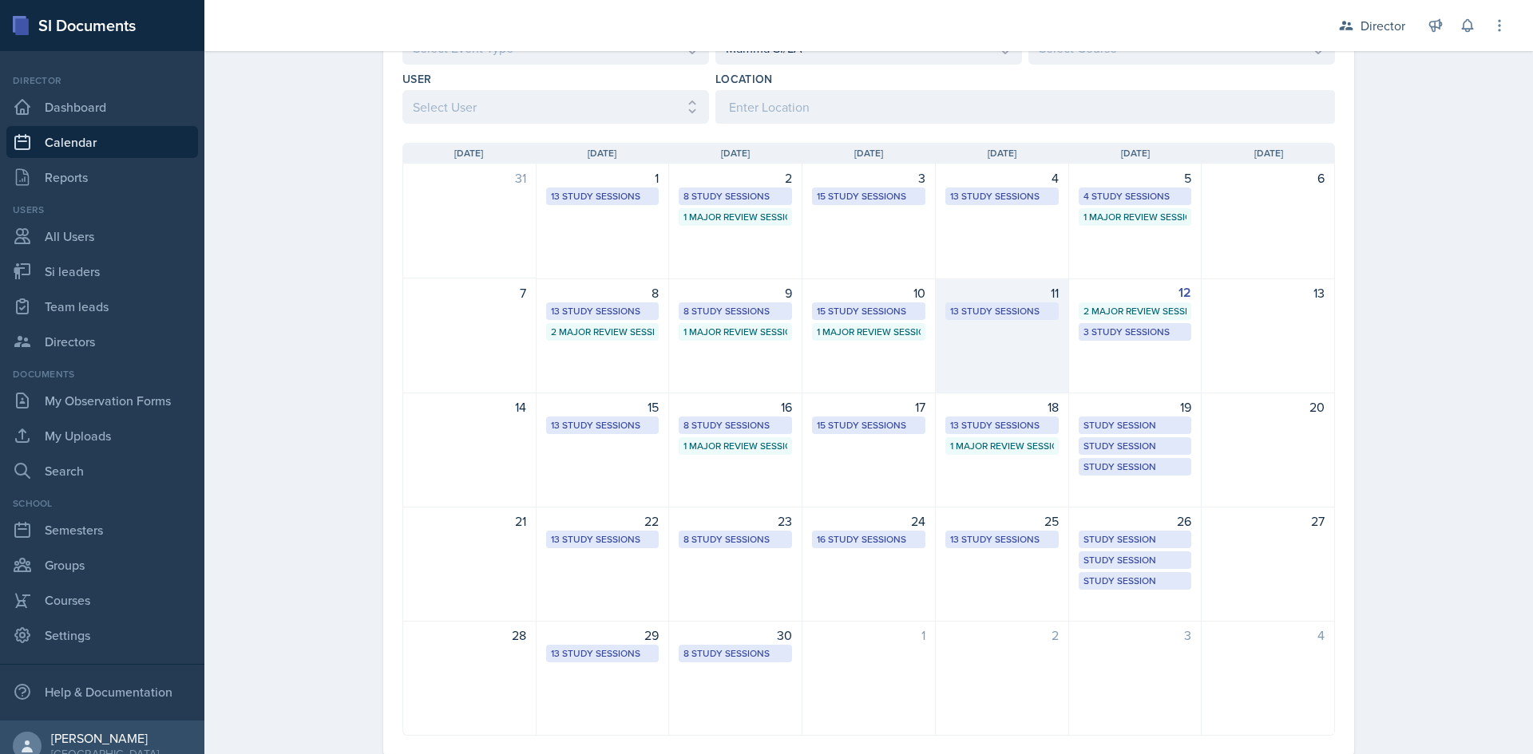
scroll to position [206, 0]
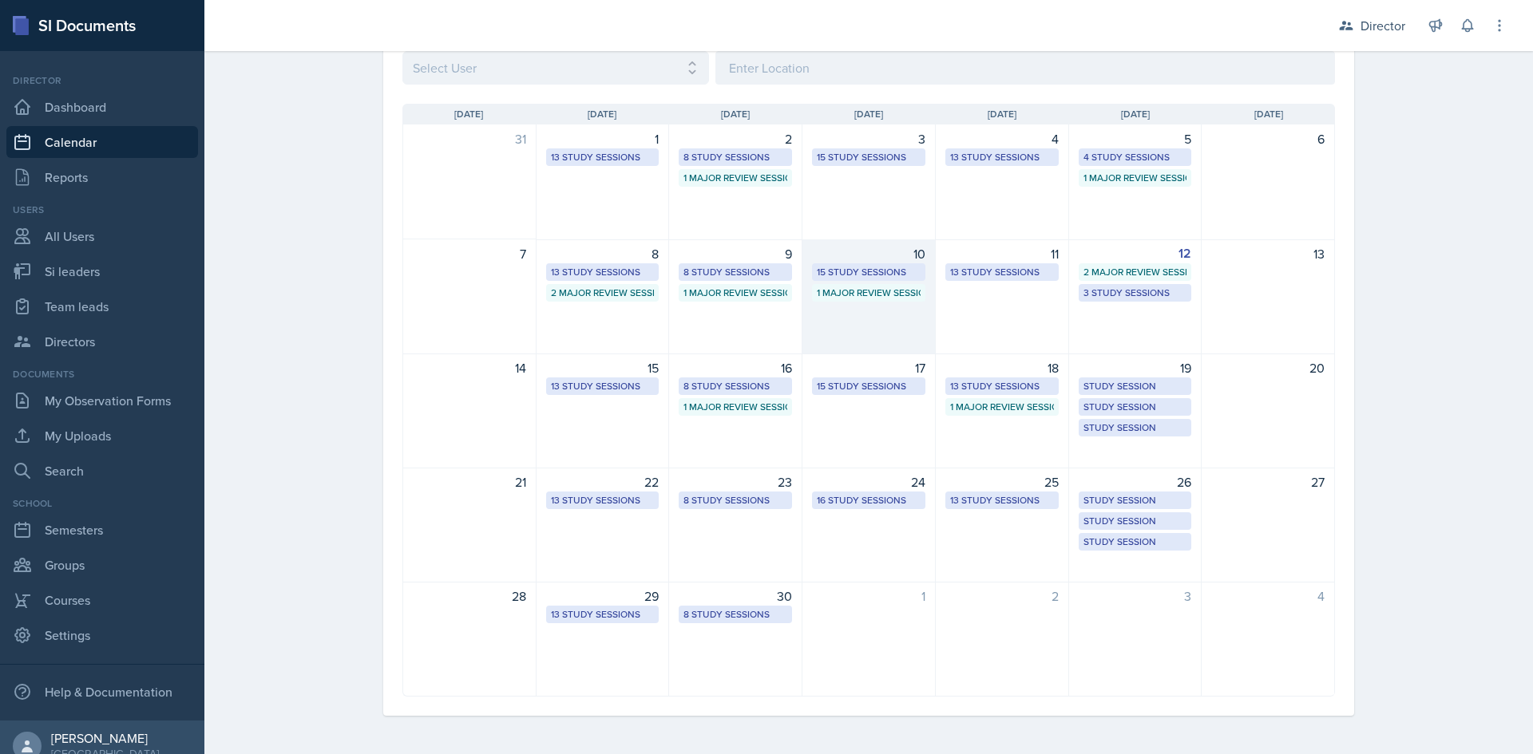
click at [865, 299] on div "1 Major Review Session" at bounding box center [869, 293] width 104 height 14
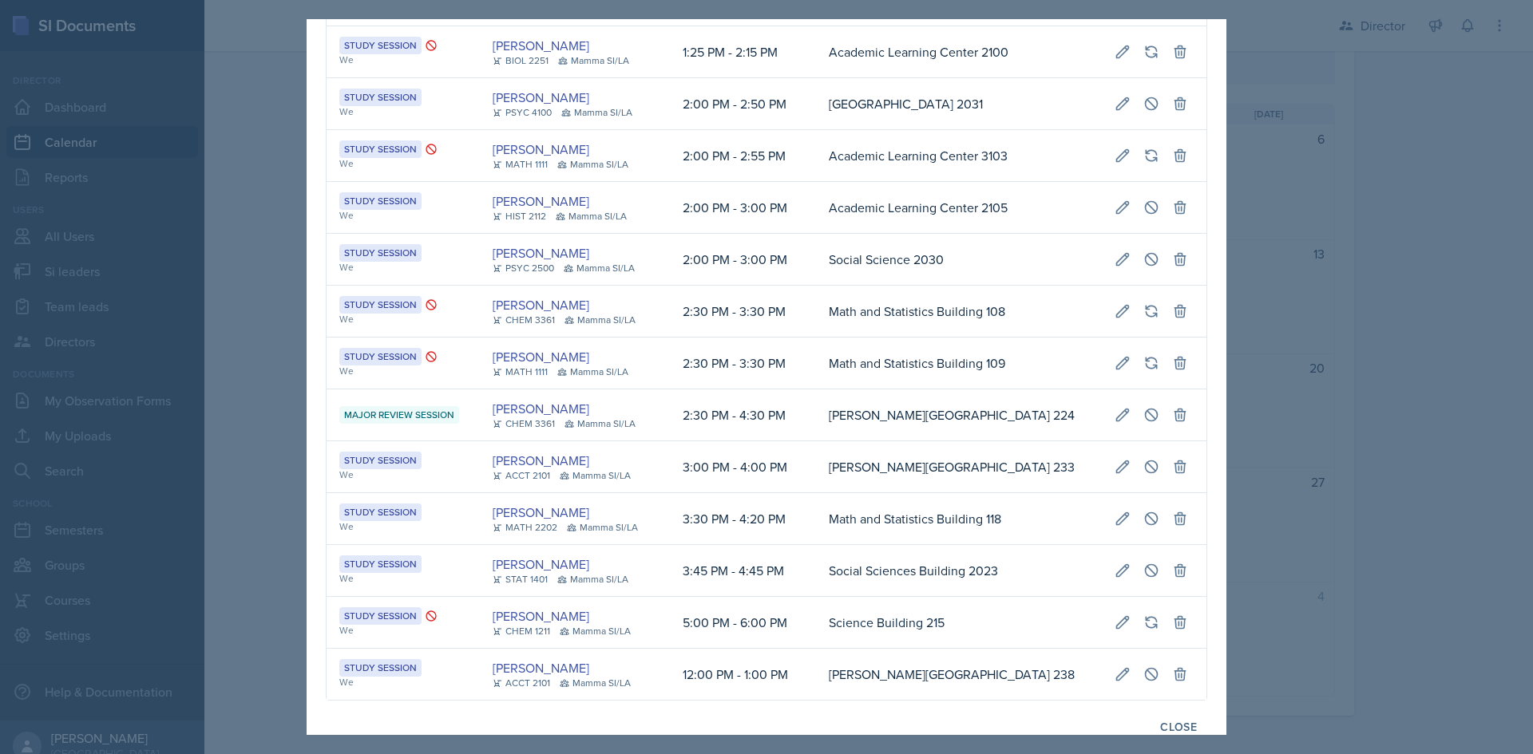
scroll to position [246, 0]
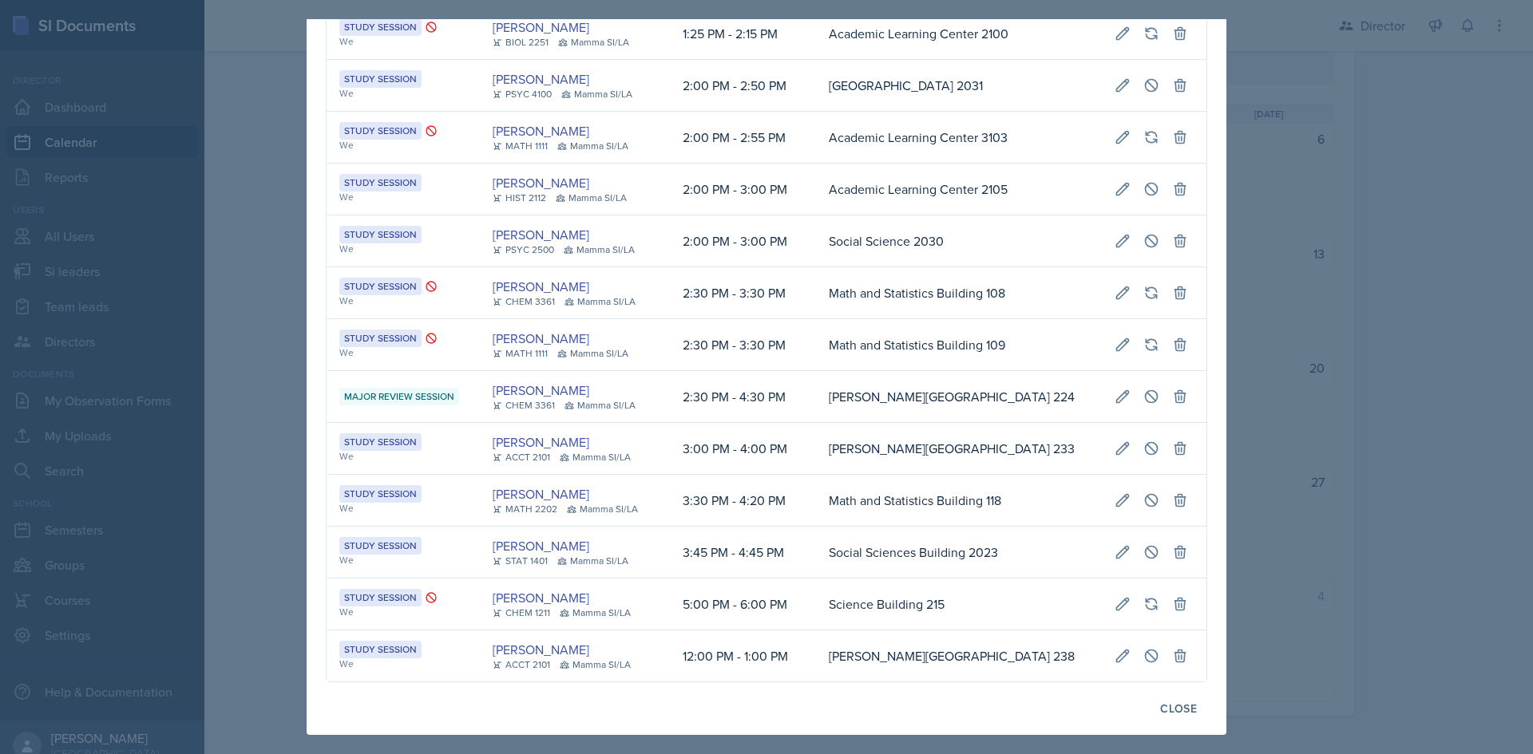
click at [1360, 432] on div at bounding box center [766, 377] width 1533 height 754
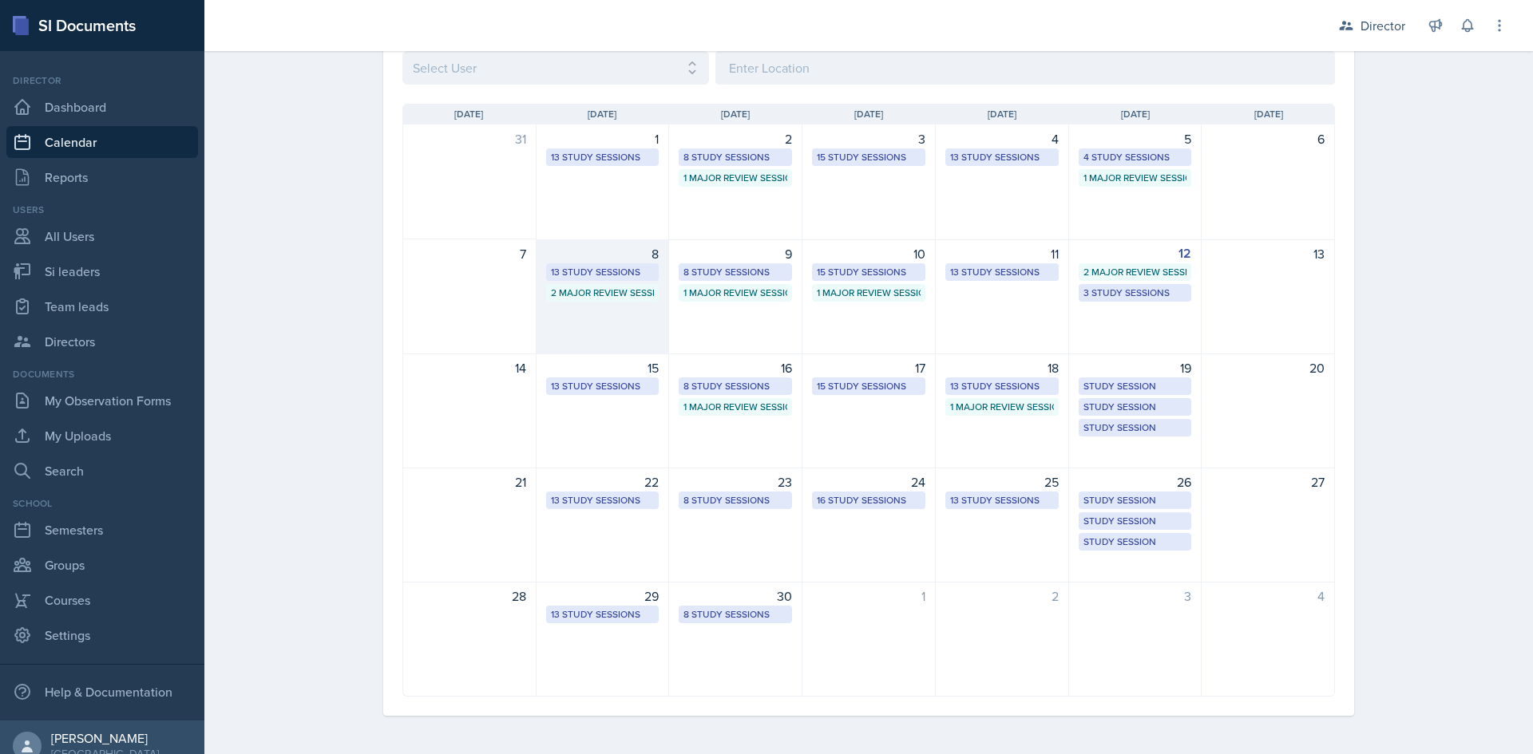
click at [607, 305] on div "8 13 Study Sessions 2 Major Review Sessions" at bounding box center [603, 297] width 133 height 115
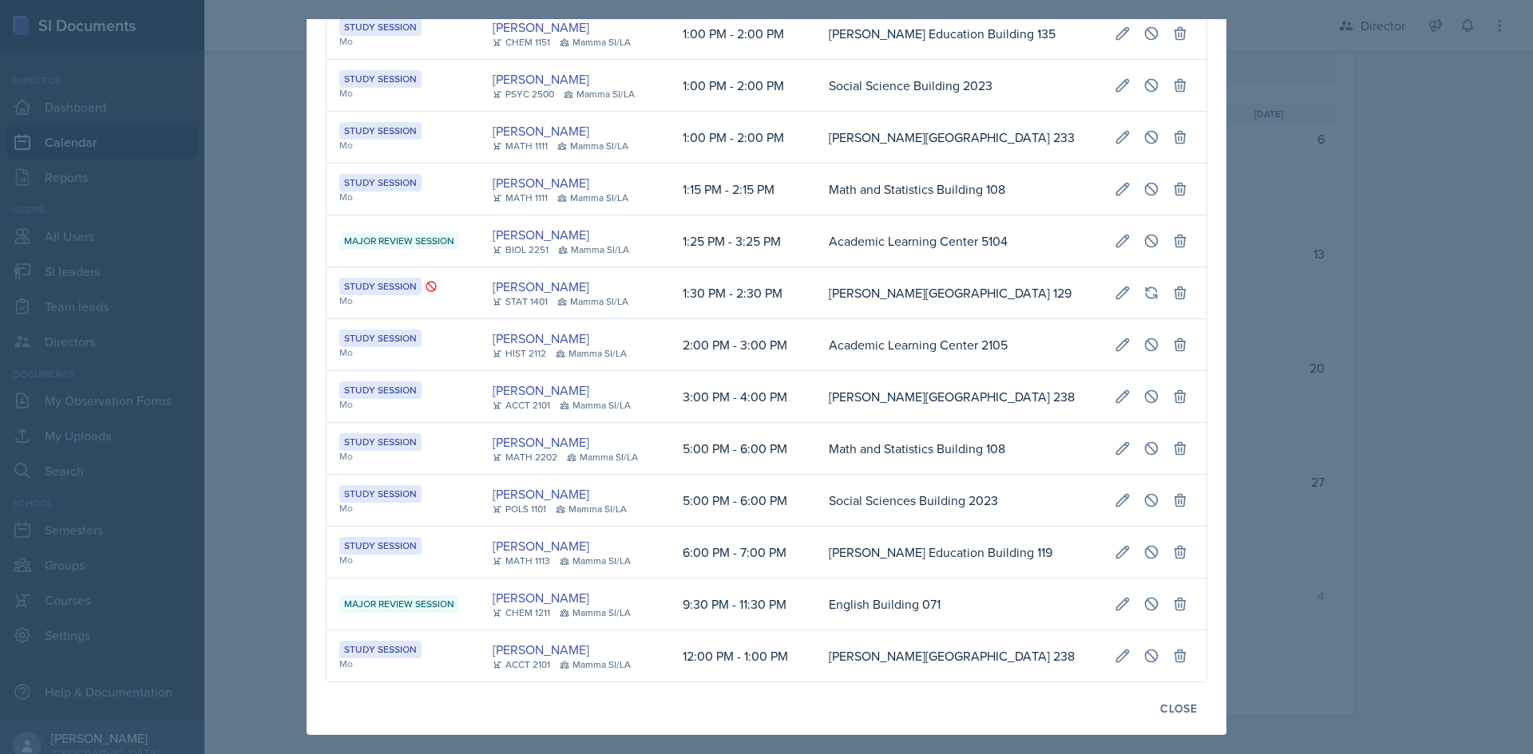
click at [1488, 527] on div at bounding box center [766, 377] width 1533 height 754
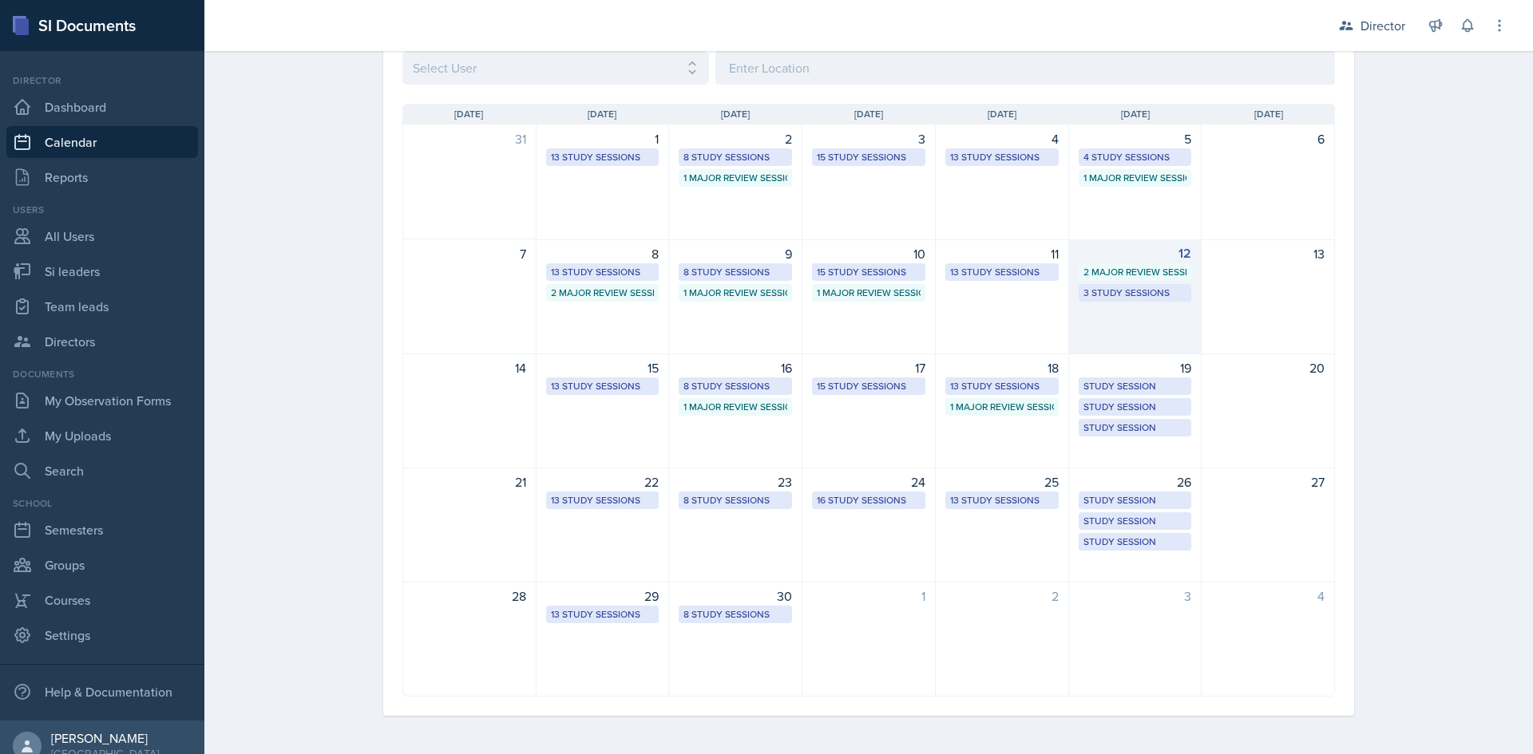
click at [1155, 323] on div "12 2 Major Review Sessions 3 Study Sessions" at bounding box center [1135, 297] width 133 height 115
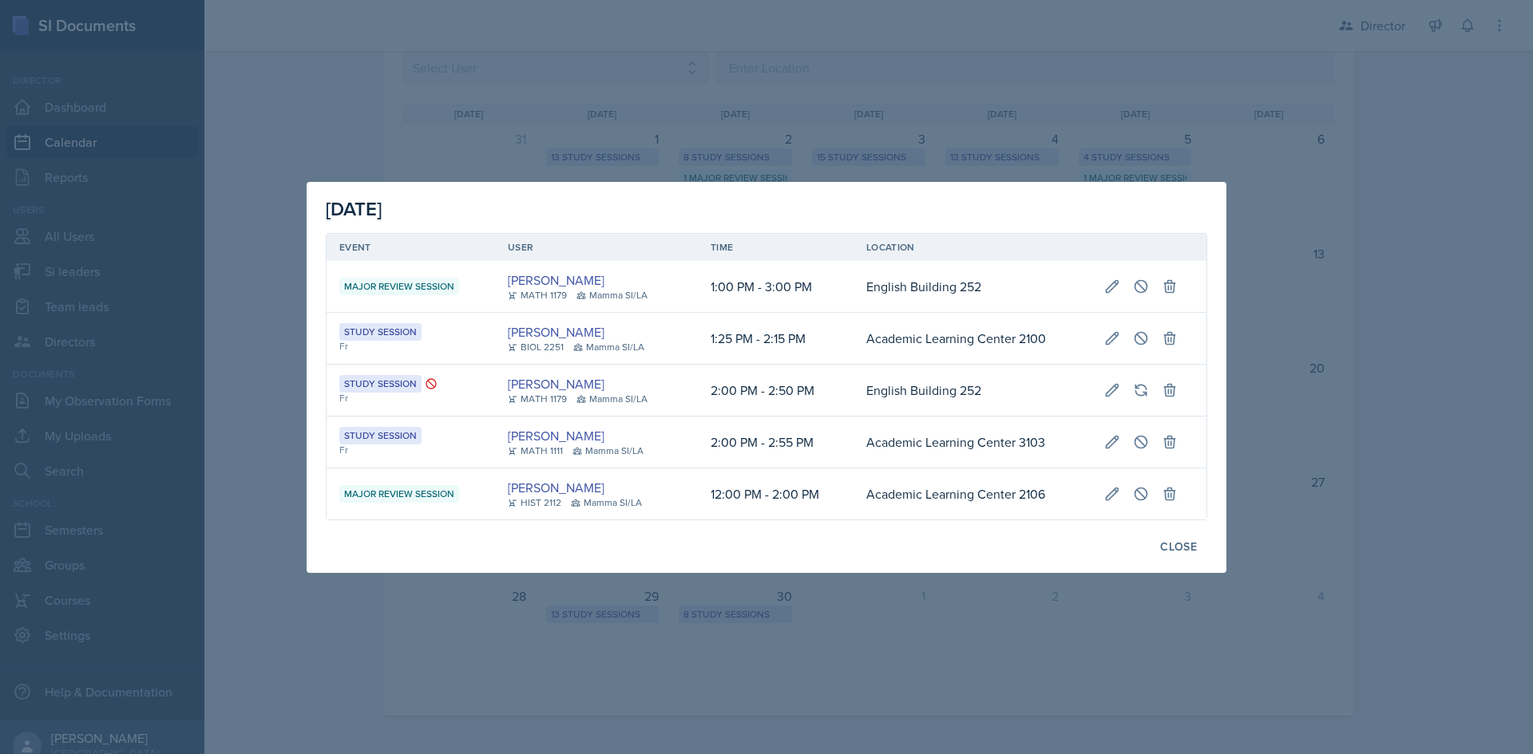
click at [1470, 439] on div at bounding box center [766, 377] width 1533 height 754
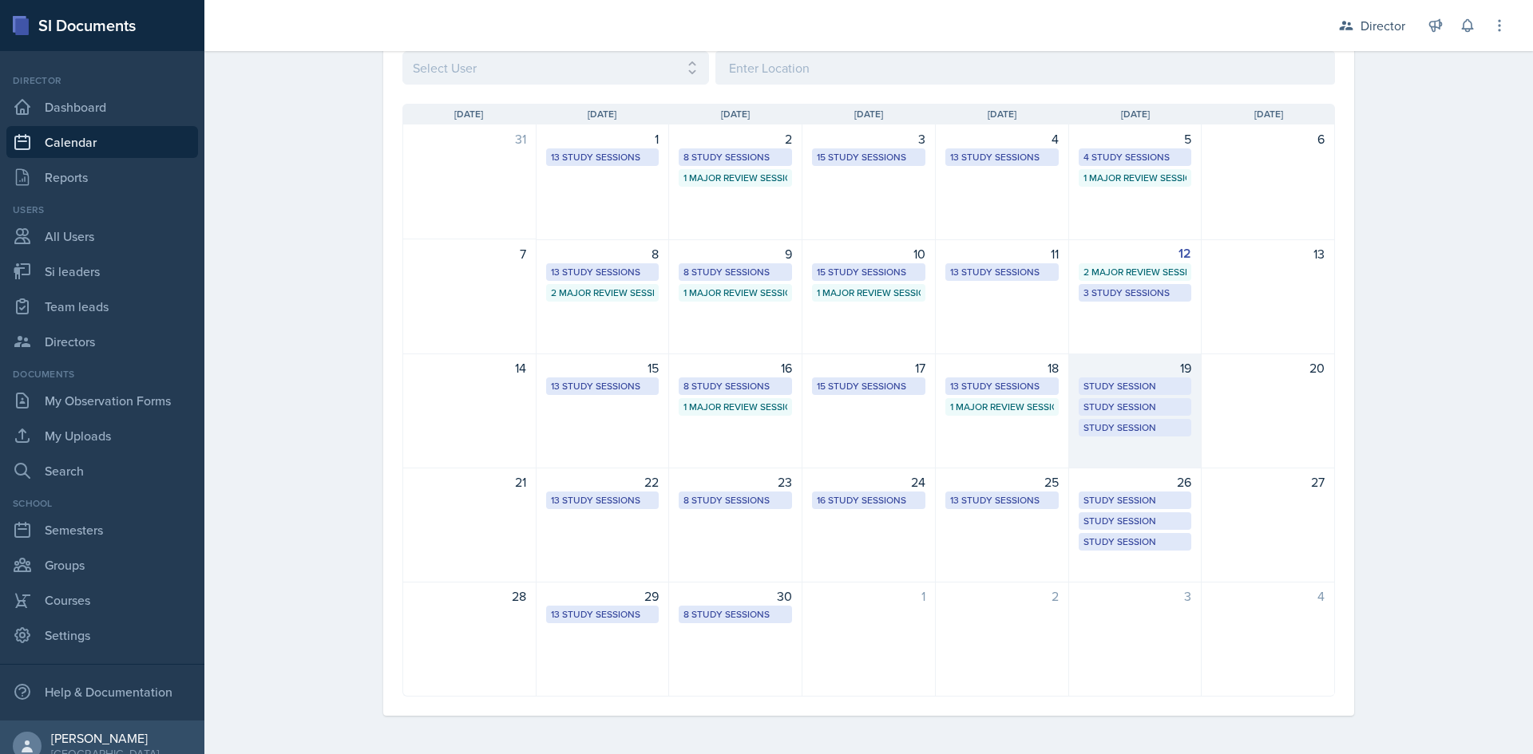
click at [1139, 451] on div "19 Study Session Academic Learning Center 2100 1:25 PM - 2:15 PM Study Session …" at bounding box center [1135, 411] width 133 height 115
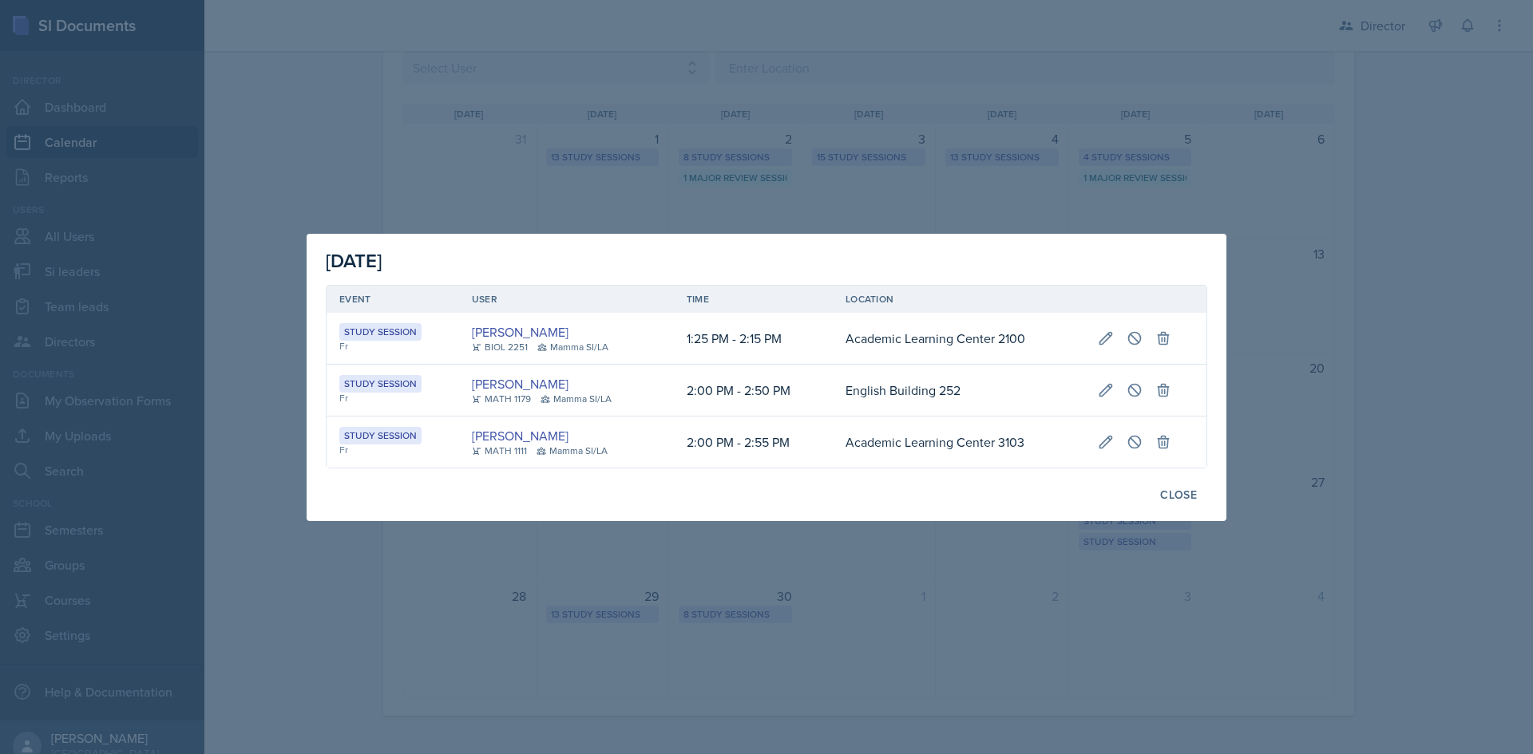
click at [1412, 365] on div at bounding box center [766, 377] width 1533 height 754
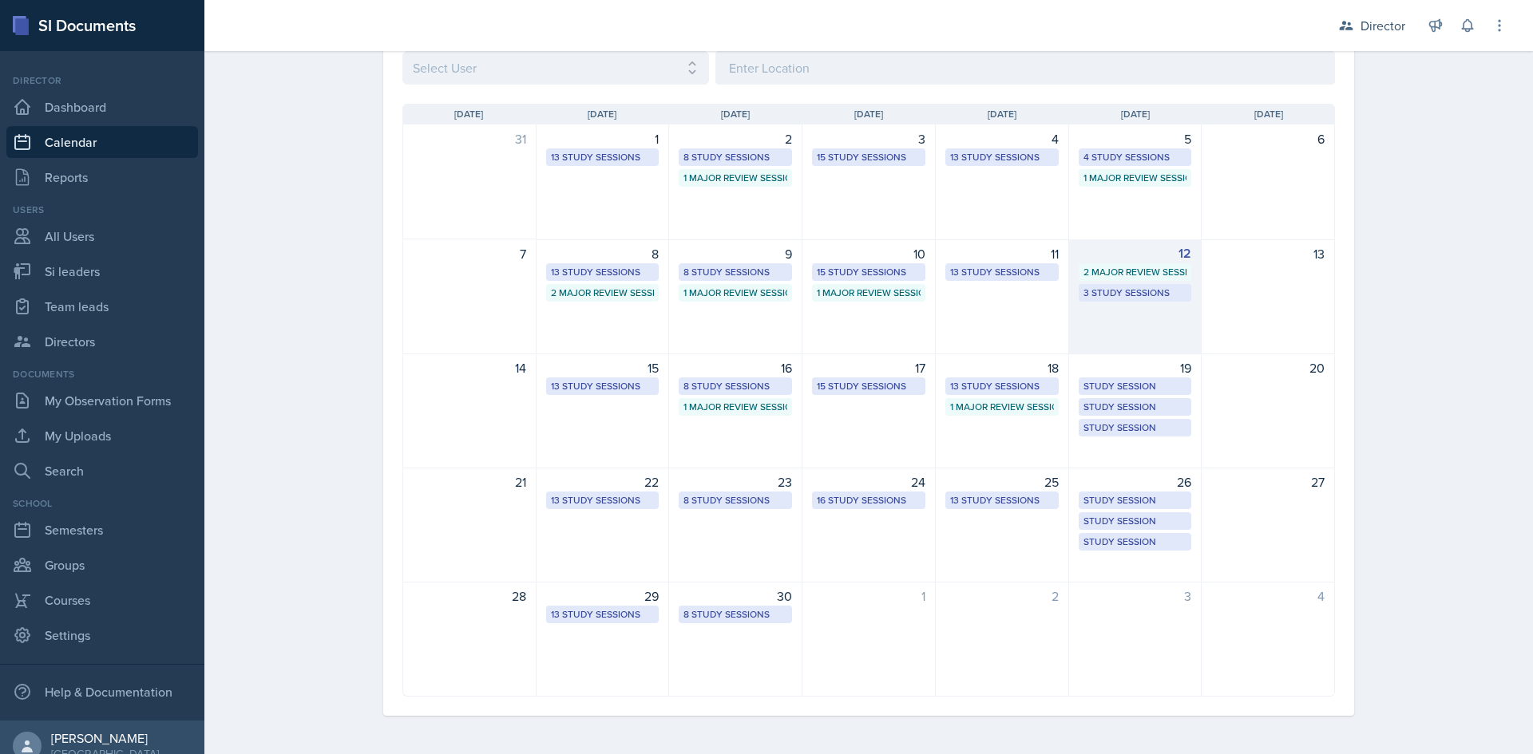
click at [1114, 308] on div "12 2 Major Review Sessions 3 Study Sessions" at bounding box center [1135, 297] width 133 height 115
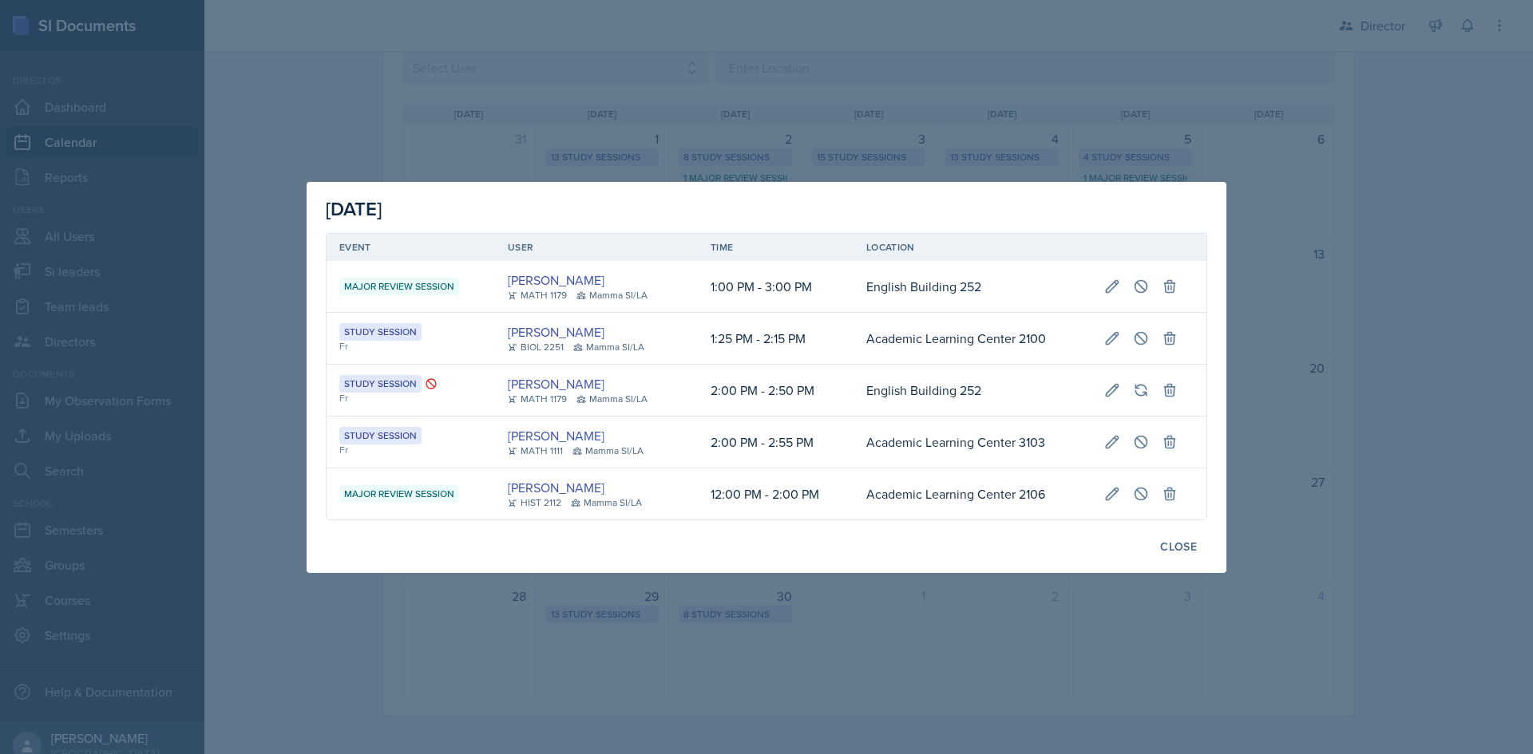
click at [1396, 305] on div at bounding box center [766, 377] width 1533 height 754
